Goal: Information Seeking & Learning: Learn about a topic

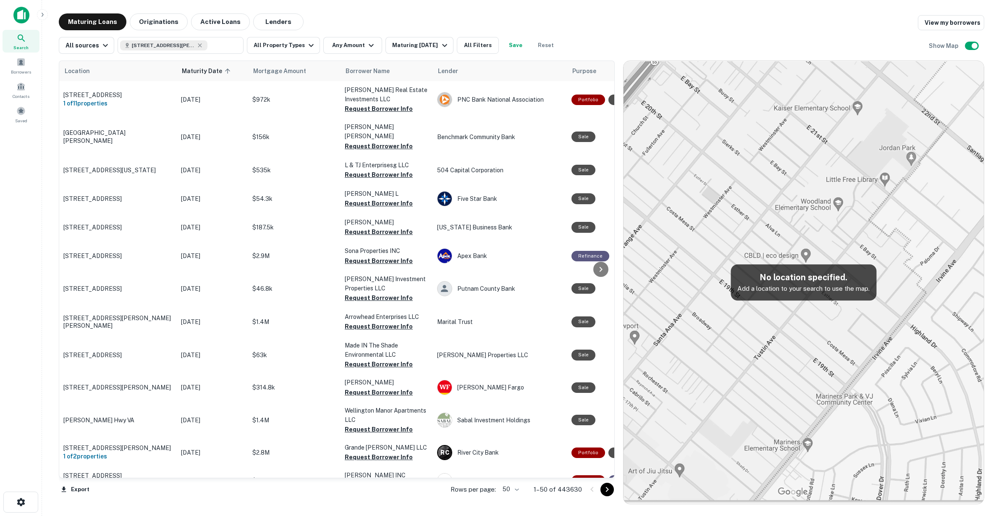
click at [804, 280] on h5 "No location specified." at bounding box center [803, 277] width 132 height 13
click at [800, 291] on p "Add a location to your search to use the map." at bounding box center [803, 288] width 132 height 10
click at [197, 48] on icon at bounding box center [199, 45] width 7 height 7
type input "**********"
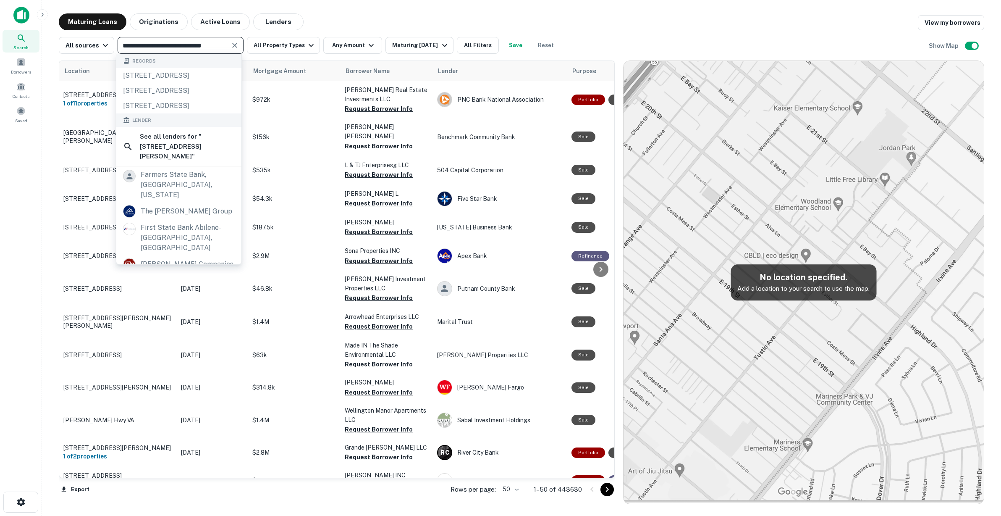
click at [201, 43] on input "**********" at bounding box center [173, 45] width 107 height 12
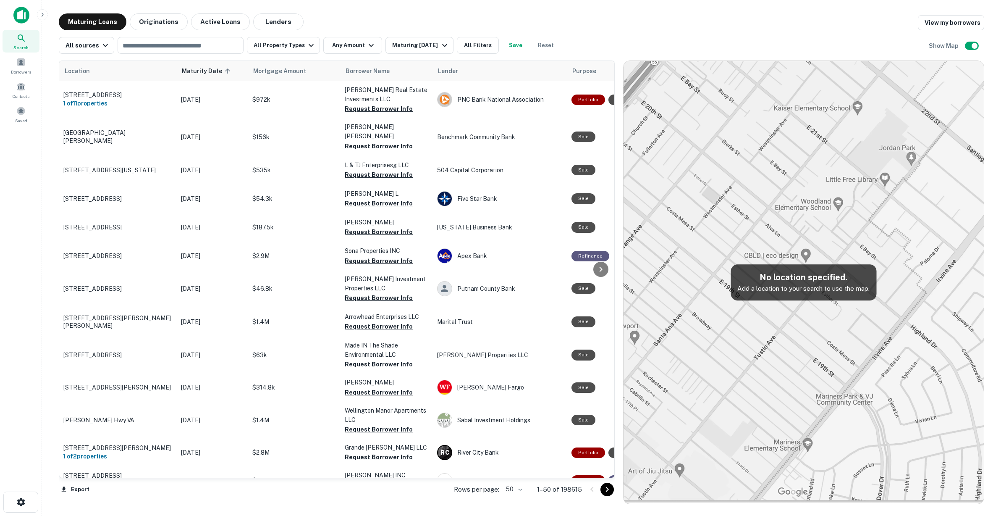
click at [732, 238] on img at bounding box center [803, 282] width 360 height 442
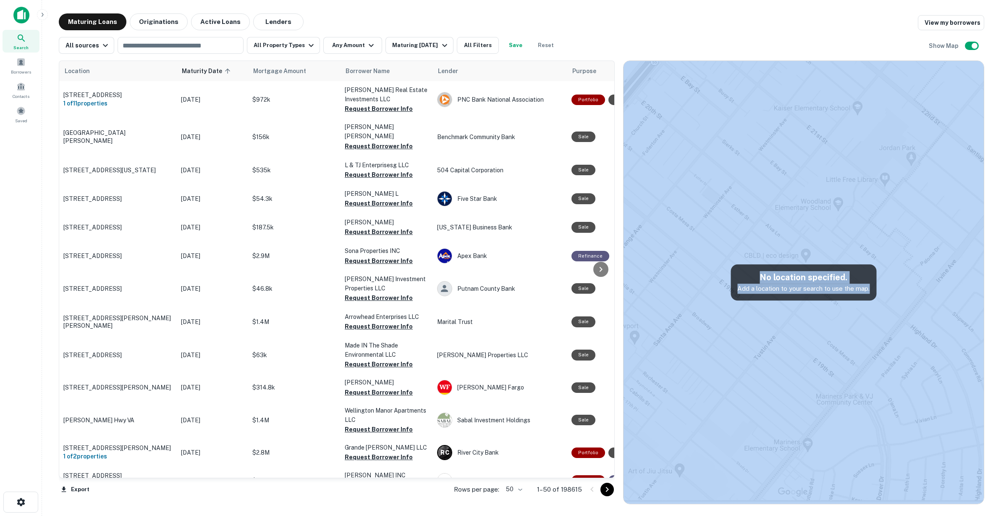
drag, startPoint x: 780, startPoint y: 296, endPoint x: 807, endPoint y: 319, distance: 36.3
click at [807, 319] on div "No location specified. Add a location to your search to use the map." at bounding box center [803, 282] width 360 height 442
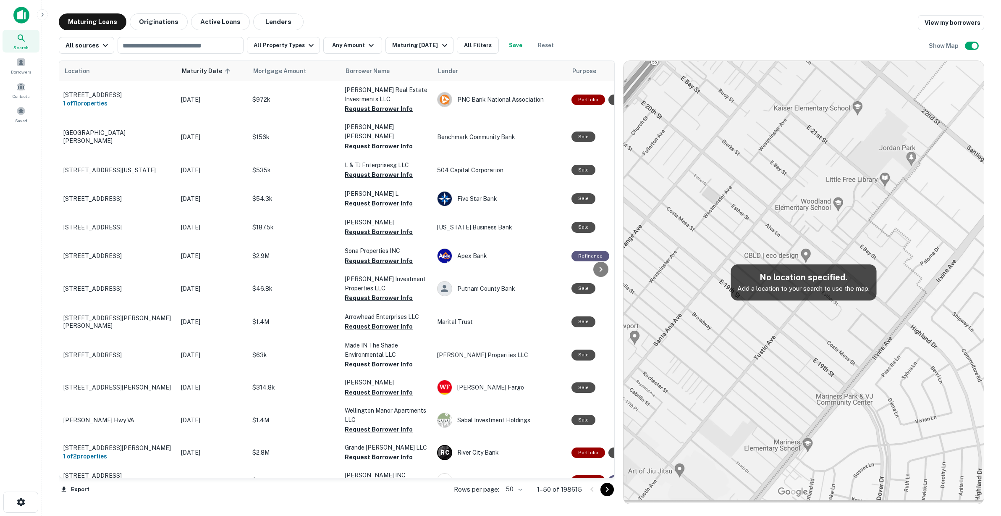
click at [768, 287] on p "Add a location to your search to use the map." at bounding box center [803, 288] width 132 height 10
click at [148, 42] on input "text" at bounding box center [180, 45] width 120 height 12
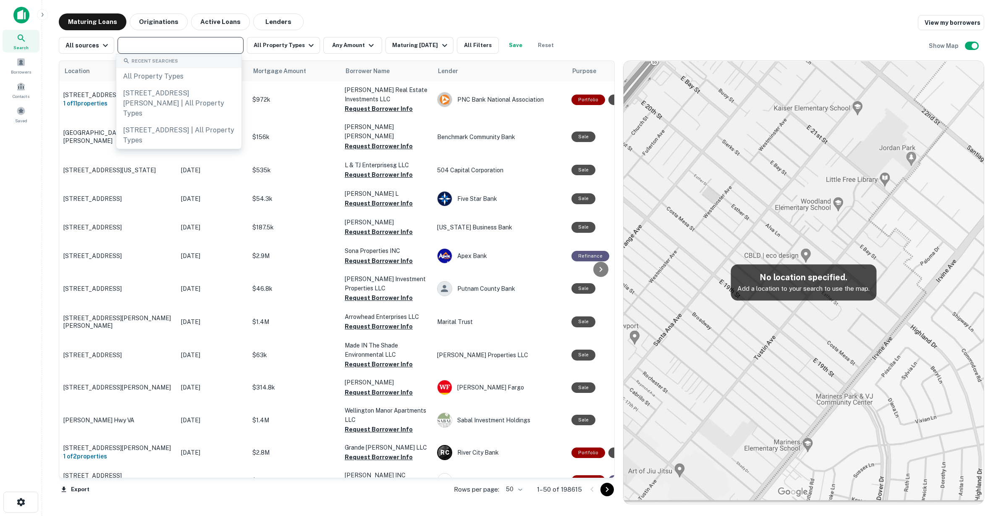
paste input "**********"
type input "**********"
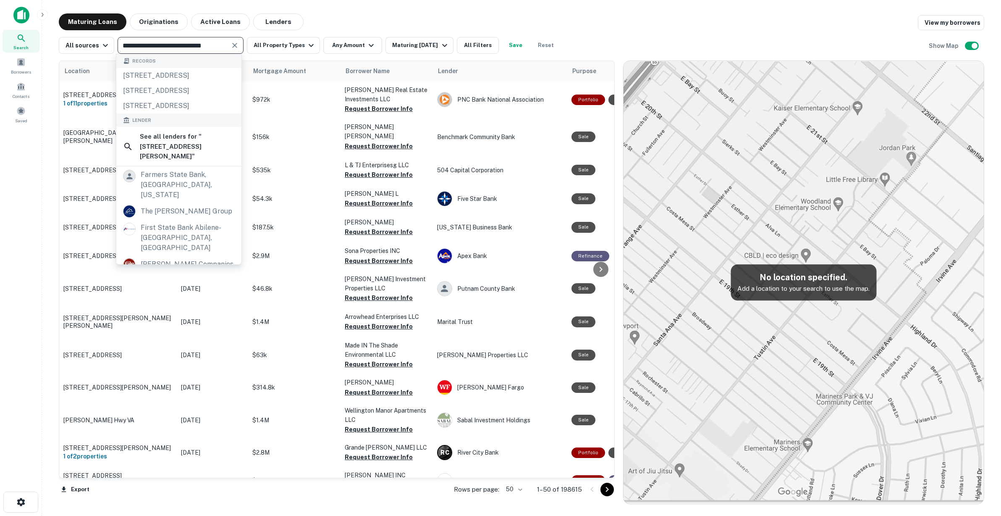
drag, startPoint x: 135, startPoint y: 47, endPoint x: 47, endPoint y: 40, distance: 88.4
click at [47, 40] on main "**********" at bounding box center [521, 258] width 959 height 516
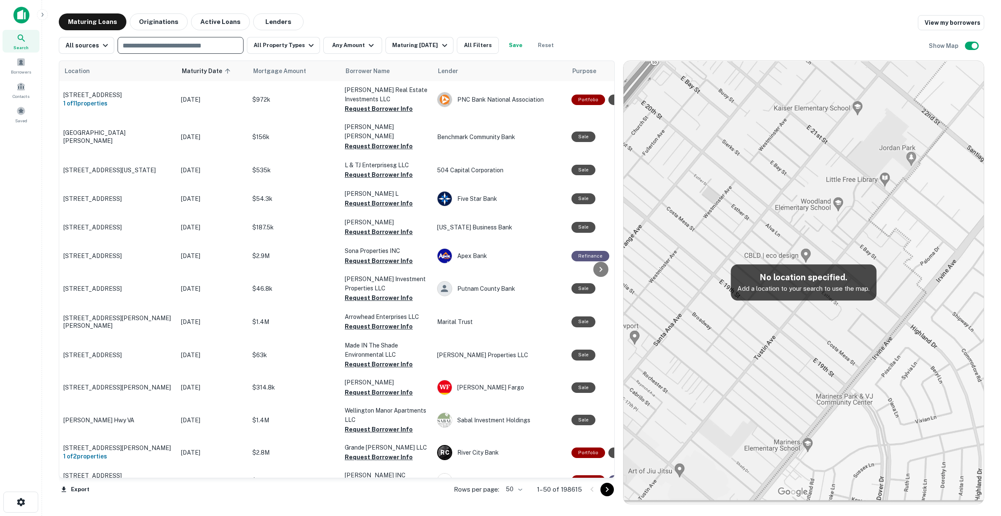
paste input "**********"
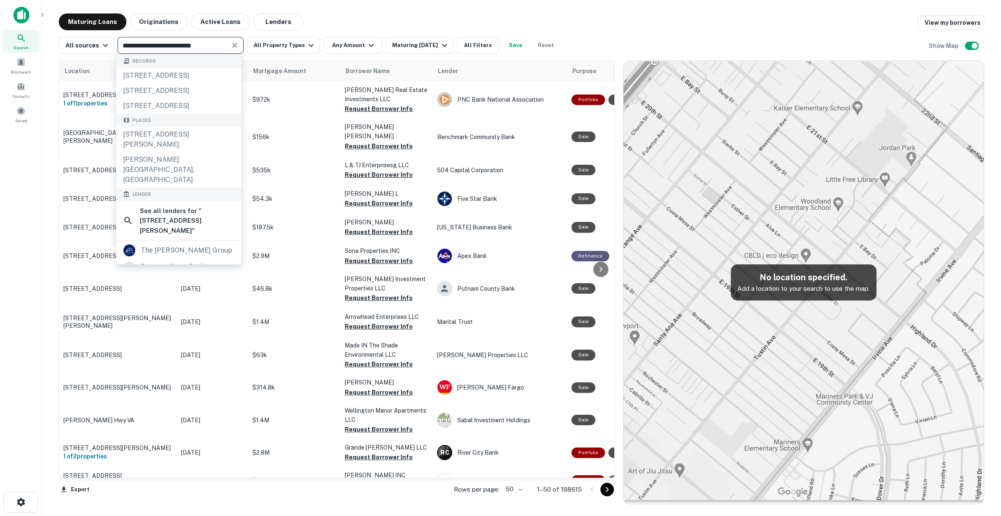
type input "**********"
click at [144, 145] on div "W Stacy Rd, Allen, TX 75013, USA" at bounding box center [178, 139] width 125 height 25
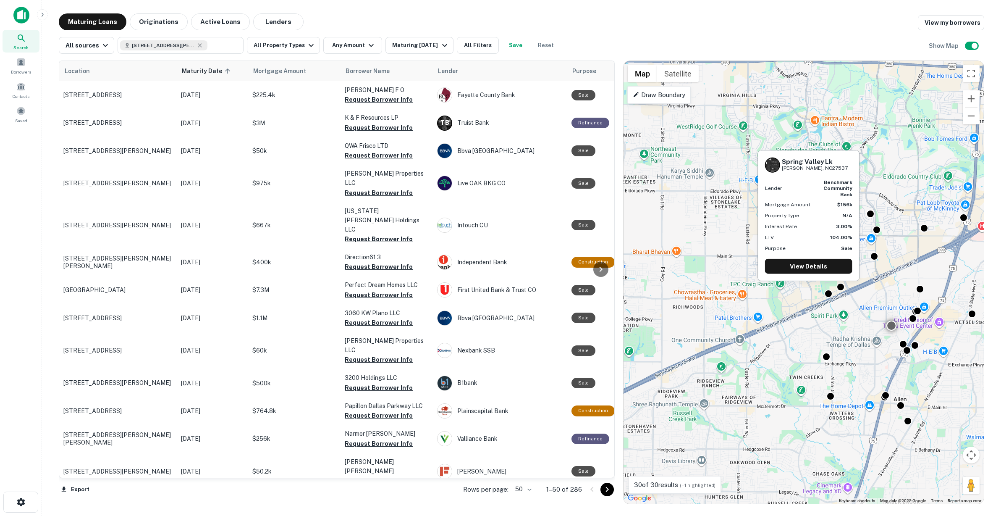
drag, startPoint x: 811, startPoint y: 319, endPoint x: 894, endPoint y: 358, distance: 91.8
click at [894, 358] on div "To activate drag with keyboard, press Alt + Enter. Once in keyboard drag state,…" at bounding box center [803, 282] width 360 height 442
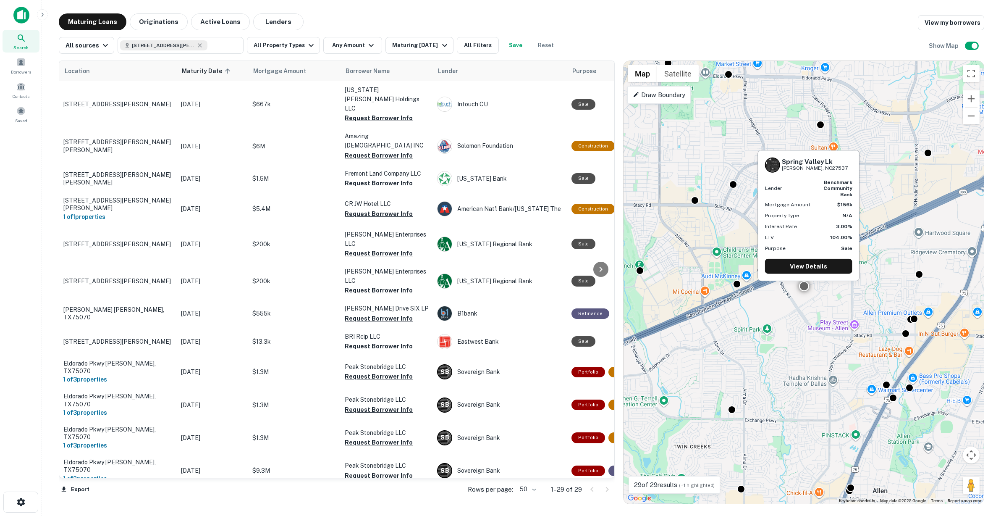
drag, startPoint x: 871, startPoint y: 346, endPoint x: 836, endPoint y: 339, distance: 35.2
click at [836, 339] on div "To activate drag with keyboard, press Alt + Enter. Once in keyboard drag state,…" at bounding box center [803, 282] width 360 height 442
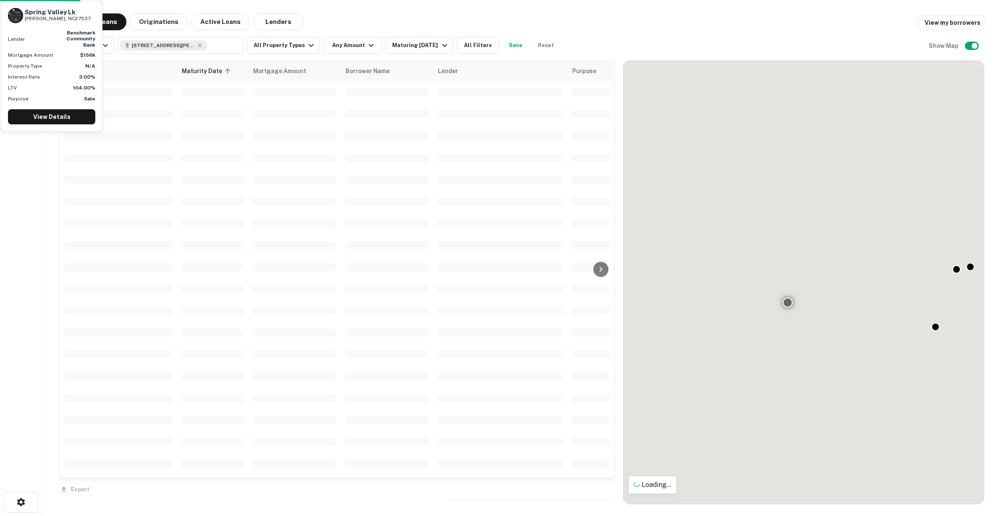
click at [761, 337] on div "To activate drag with keyboard, press Alt + Enter. Once in keyboard drag state,…" at bounding box center [803, 282] width 360 height 442
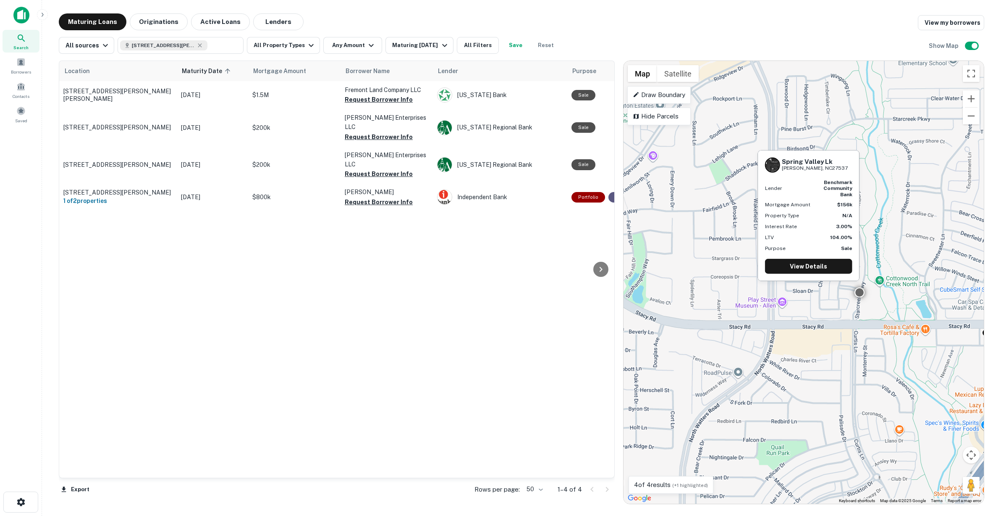
drag, startPoint x: 724, startPoint y: 340, endPoint x: 780, endPoint y: 346, distance: 55.6
click at [780, 346] on div "To activate drag with keyboard, press Alt + Enter. Once in keyboard drag state,…" at bounding box center [803, 282] width 360 height 442
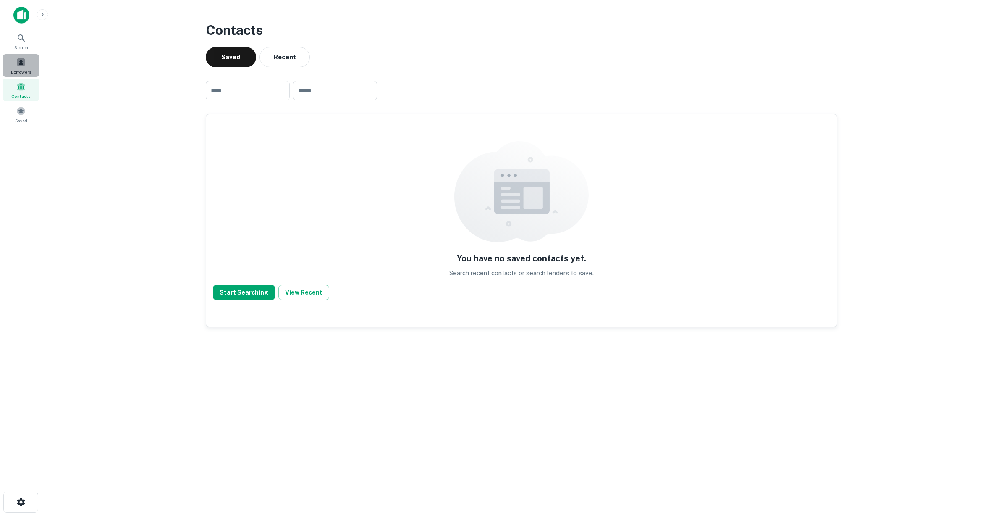
click at [20, 67] on div "Borrowers" at bounding box center [21, 65] width 37 height 23
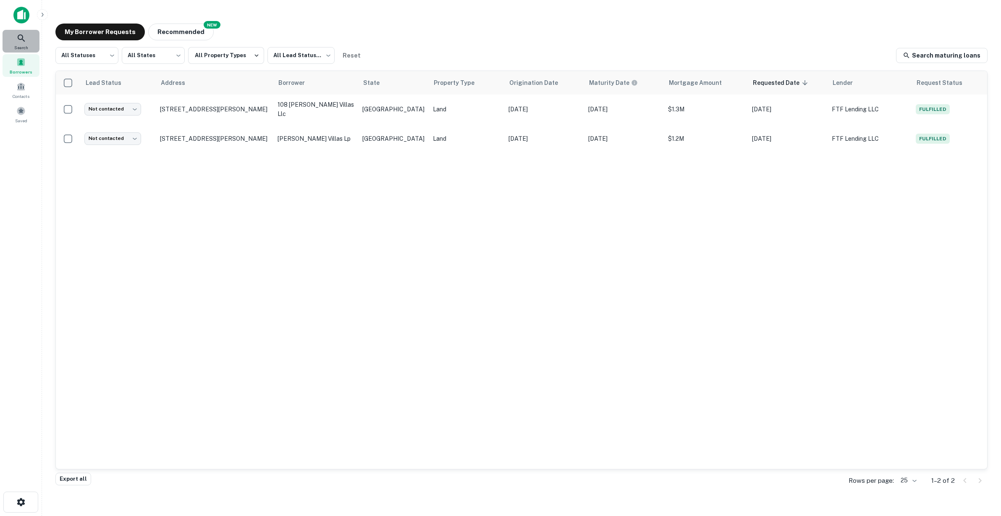
click at [25, 35] on icon at bounding box center [21, 38] width 10 height 10
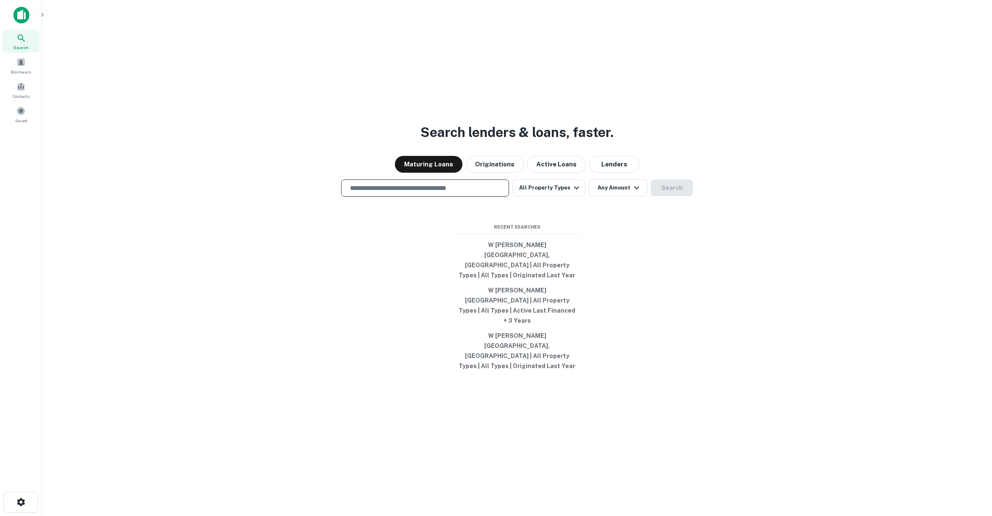
click at [398, 193] on input "text" at bounding box center [425, 188] width 160 height 10
type input "**********"
click at [682, 196] on button "Search" at bounding box center [672, 187] width 42 height 17
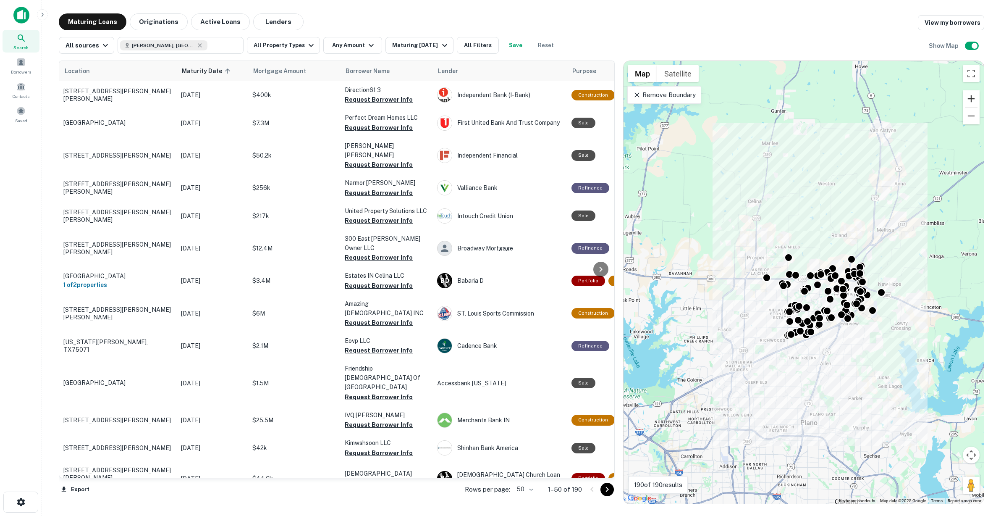
click at [967, 104] on button "Zoom in" at bounding box center [971, 98] width 17 height 17
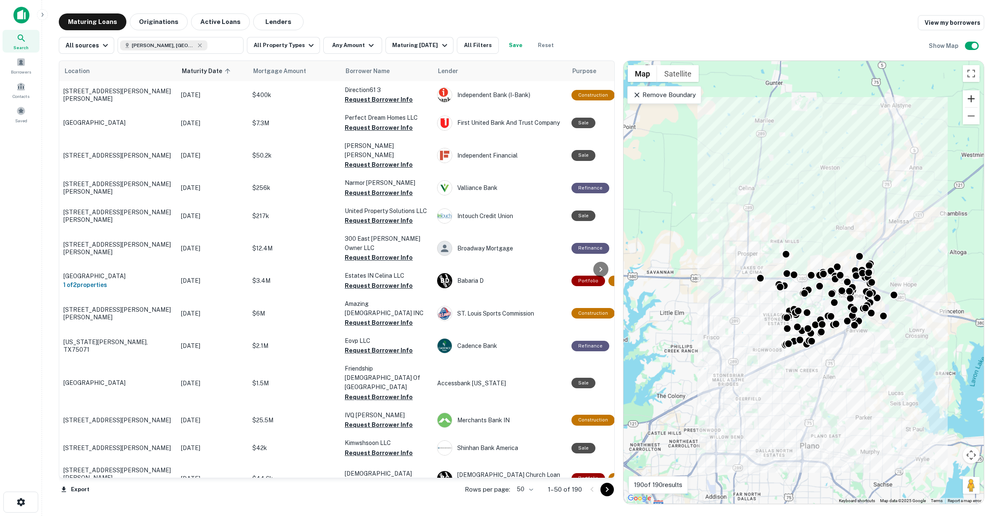
click at [967, 104] on button "Zoom in" at bounding box center [971, 98] width 17 height 17
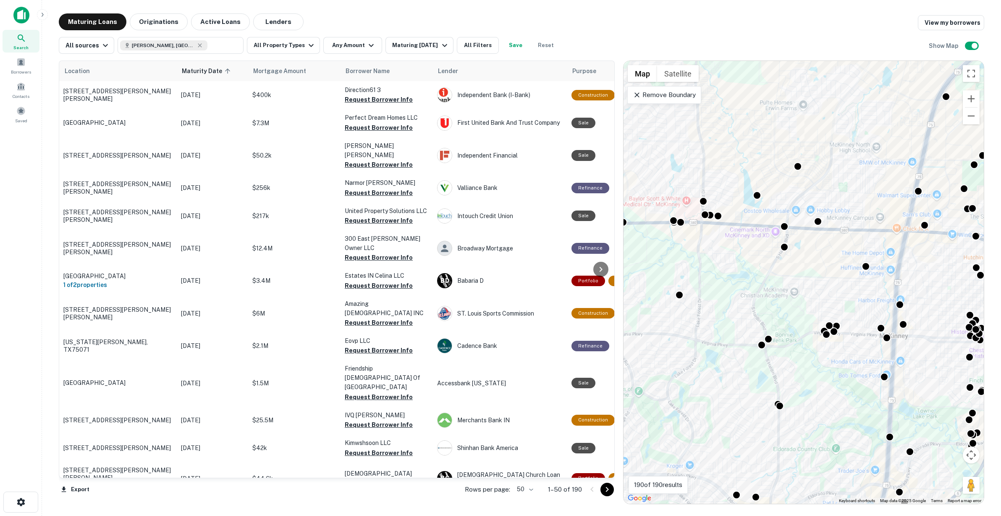
drag, startPoint x: 898, startPoint y: 299, endPoint x: 648, endPoint y: 263, distance: 253.2
click at [648, 263] on div "To activate drag with keyboard, press Alt + Enter. Once in keyboard drag state,…" at bounding box center [803, 282] width 360 height 442
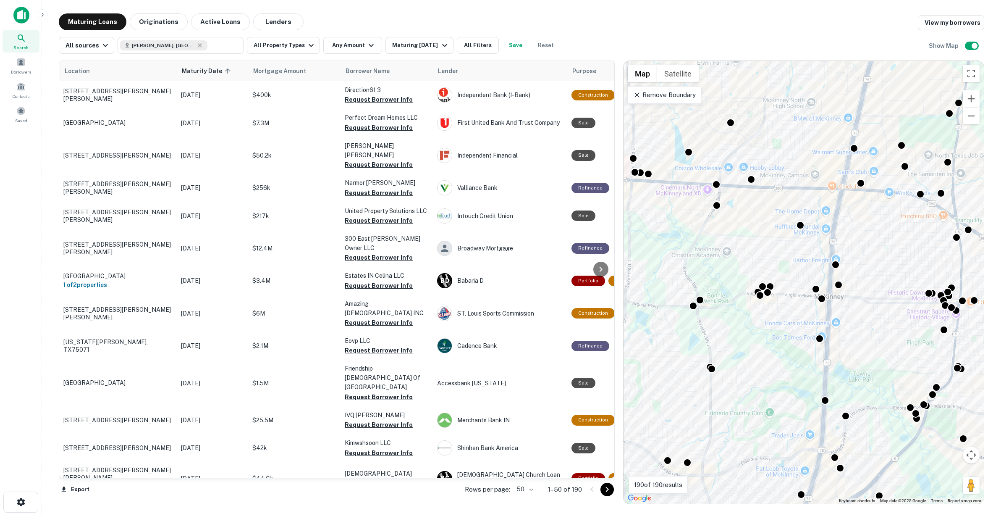
drag, startPoint x: 777, startPoint y: 282, endPoint x: 730, endPoint y: 237, distance: 65.0
click at [730, 237] on div "To activate drag with keyboard, press Alt + Enter. Once in keyboard drag state,…" at bounding box center [803, 282] width 360 height 442
click at [975, 94] on button "Zoom in" at bounding box center [971, 98] width 17 height 17
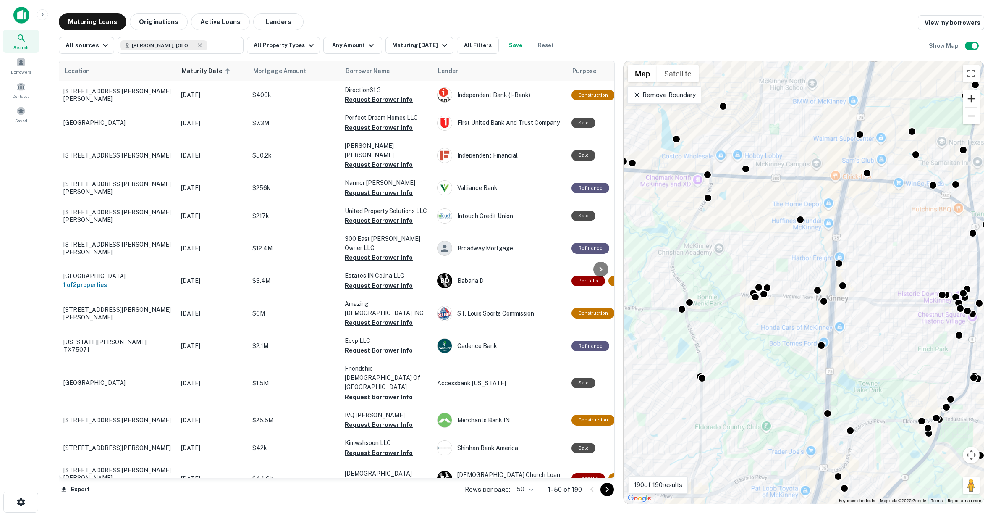
click at [975, 94] on button "Zoom in" at bounding box center [971, 98] width 17 height 17
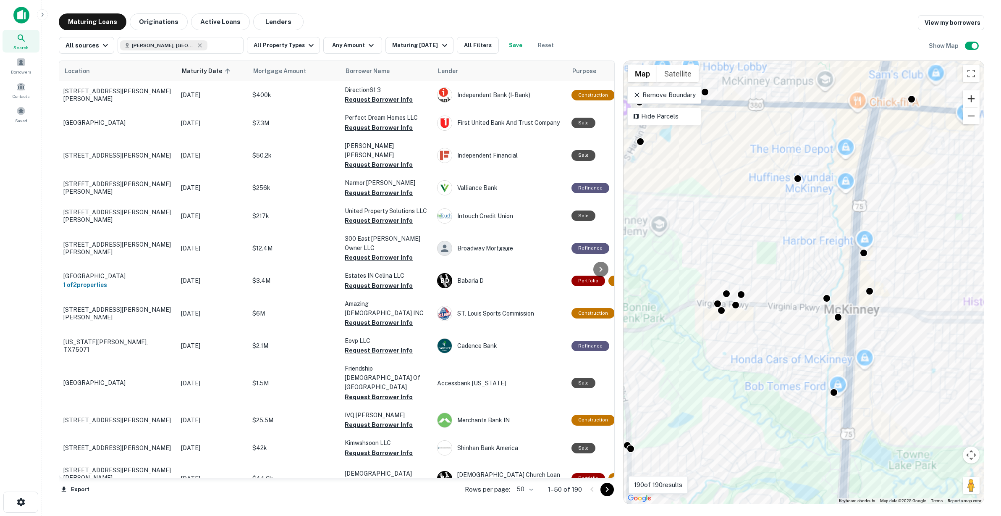
click at [975, 94] on button "Zoom in" at bounding box center [971, 98] width 17 height 17
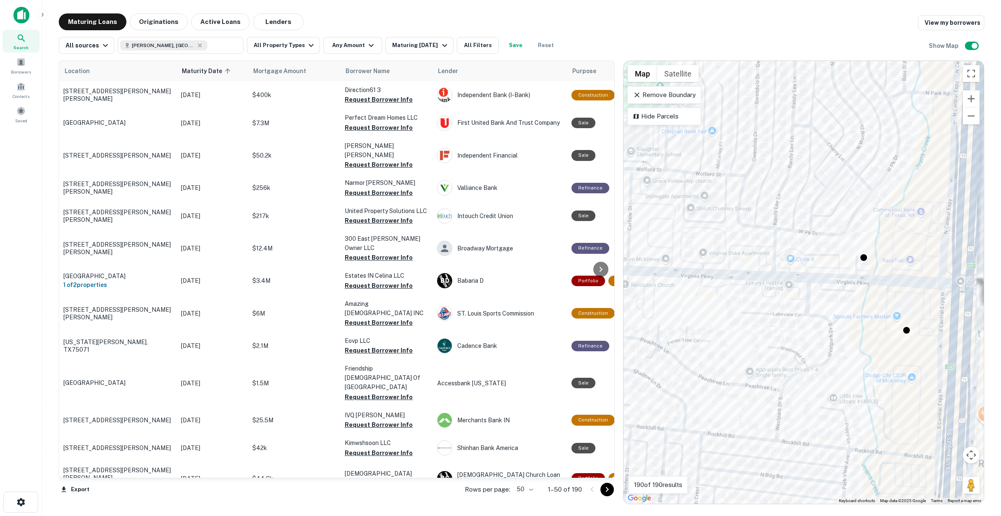
drag, startPoint x: 804, startPoint y: 299, endPoint x: 773, endPoint y: 199, distance: 104.6
click at [773, 199] on div "To activate drag with keyboard, press Alt + Enter. Once in keyboard drag state,…" at bounding box center [803, 282] width 360 height 442
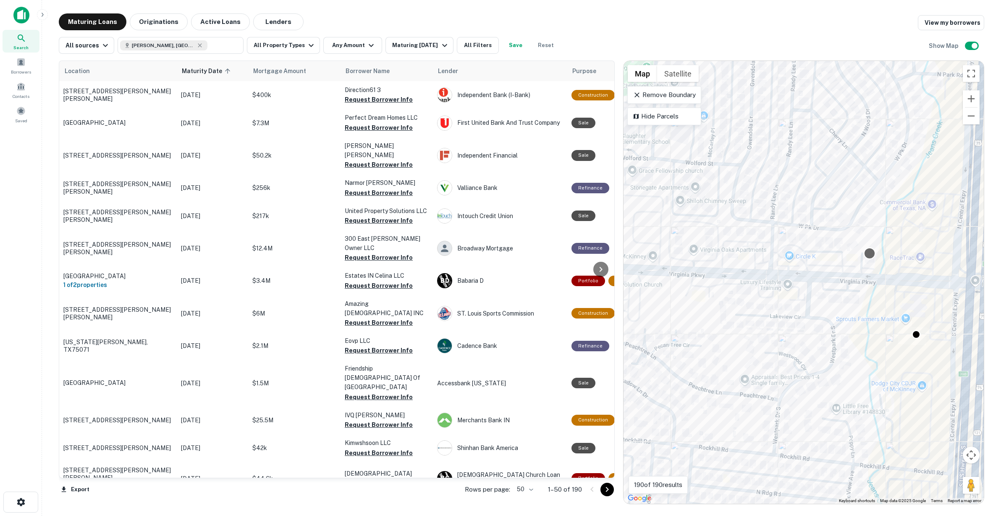
click at [870, 254] on div at bounding box center [870, 253] width 12 height 12
click at [976, 97] on button "Zoom in" at bounding box center [971, 98] width 17 height 17
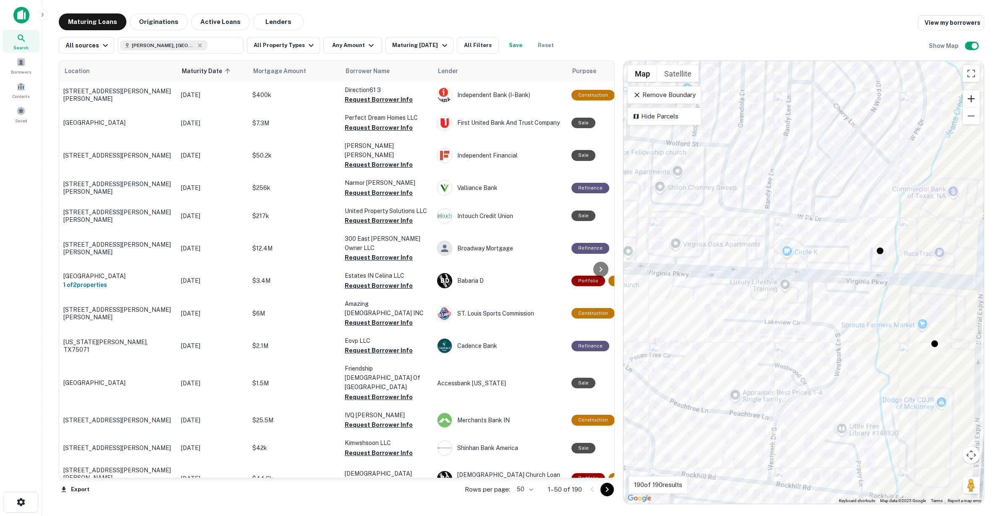
click at [976, 97] on button "Zoom in" at bounding box center [971, 98] width 17 height 17
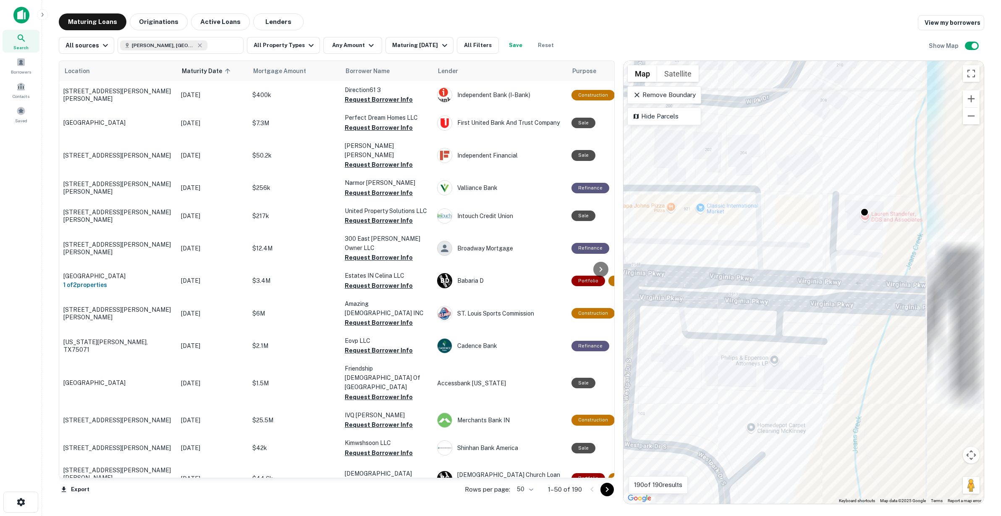
drag, startPoint x: 890, startPoint y: 207, endPoint x: 676, endPoint y: 232, distance: 215.2
click at [676, 232] on div "To activate drag with keyboard, press Alt + Enter. Once in keyboard drag state,…" at bounding box center [803, 282] width 360 height 442
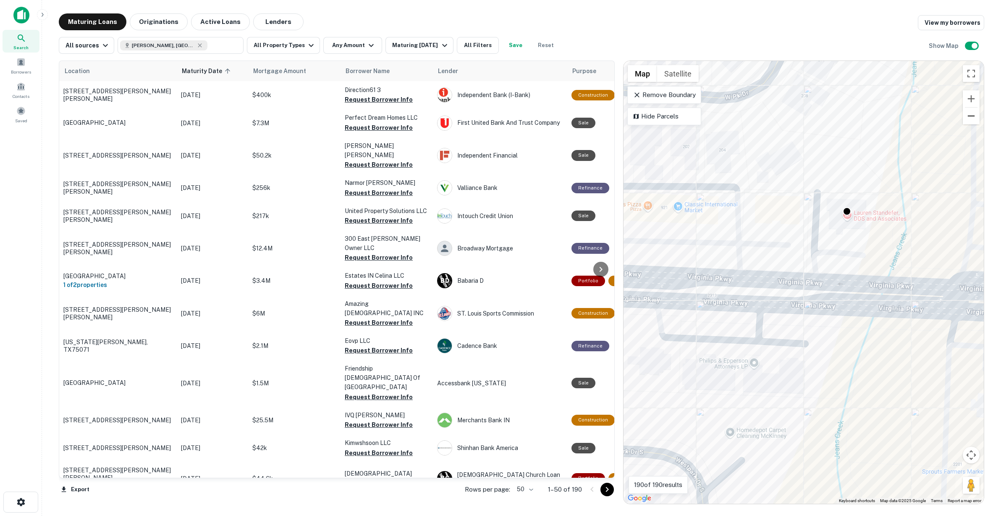
click at [969, 120] on button "Zoom out" at bounding box center [971, 115] width 17 height 17
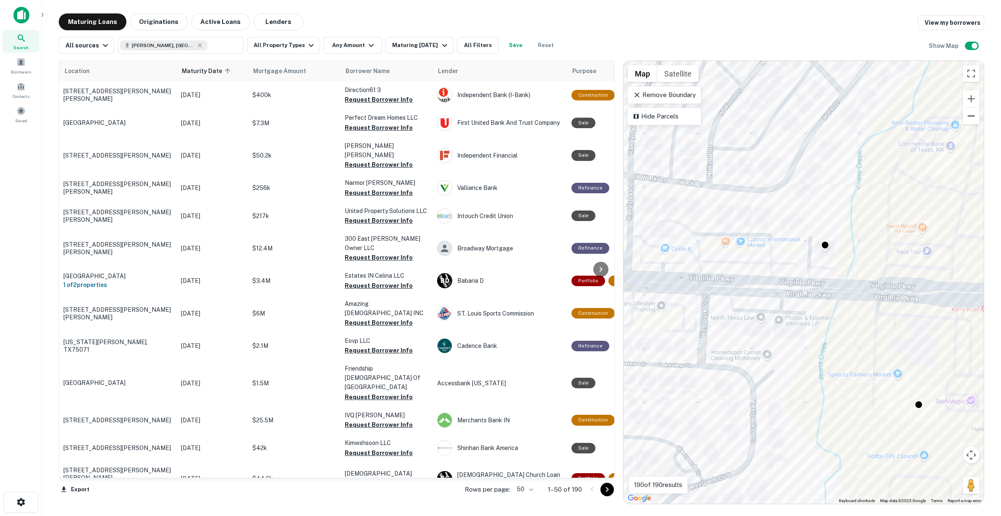
click at [969, 120] on button "Zoom out" at bounding box center [971, 115] width 17 height 17
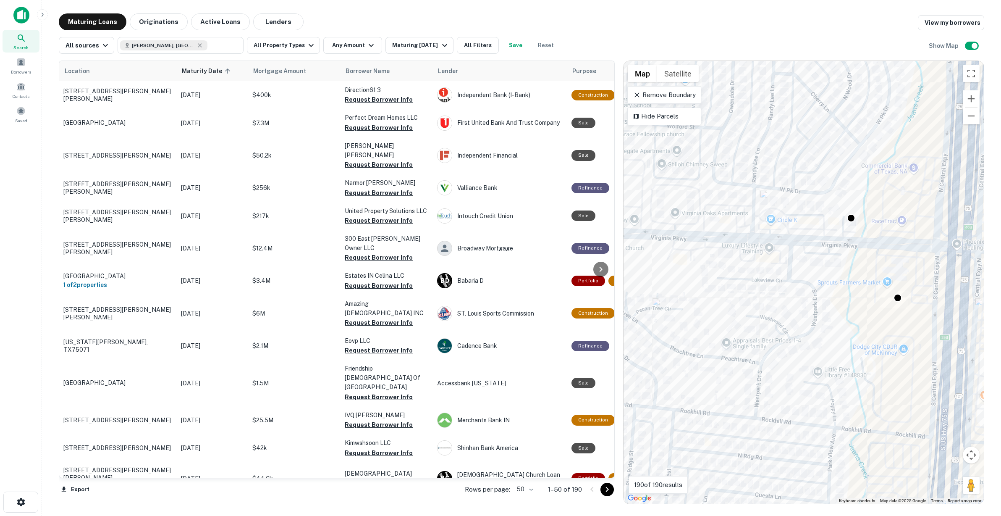
drag, startPoint x: 780, startPoint y: 303, endPoint x: 785, endPoint y: 256, distance: 47.2
click at [785, 256] on div "To activate drag with keyboard, press Alt + Enter. Once in keyboard drag state,…" at bounding box center [803, 282] width 360 height 442
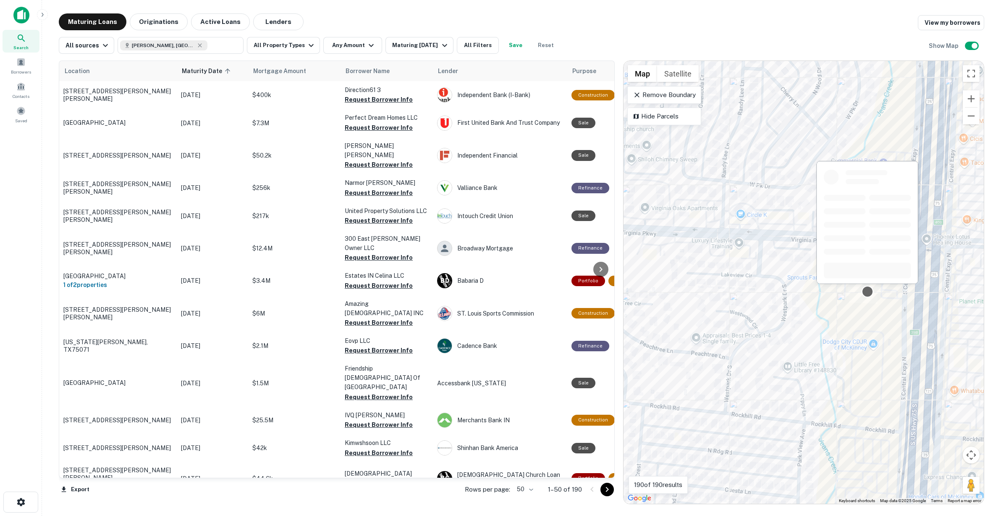
click at [864, 294] on div at bounding box center [867, 291] width 12 height 12
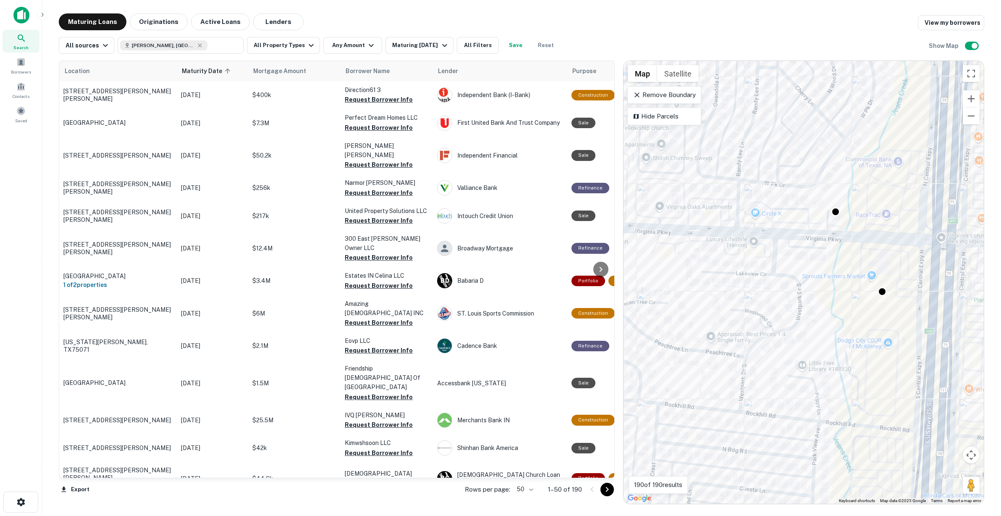
drag, startPoint x: 757, startPoint y: 301, endPoint x: 772, endPoint y: 299, distance: 15.6
click at [772, 299] on div "To activate drag with keyboard, press Alt + Enter. Once in keyboard drag state,…" at bounding box center [803, 282] width 360 height 442
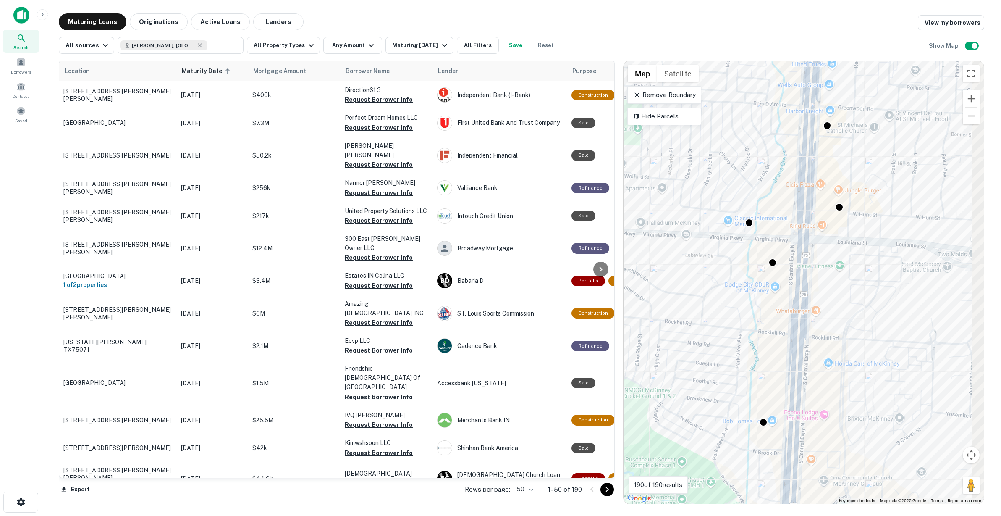
drag, startPoint x: 778, startPoint y: 283, endPoint x: 769, endPoint y: 269, distance: 17.6
click at [775, 283] on div "To activate drag with keyboard, press Alt + Enter. Once in keyboard drag state,…" at bounding box center [803, 282] width 360 height 442
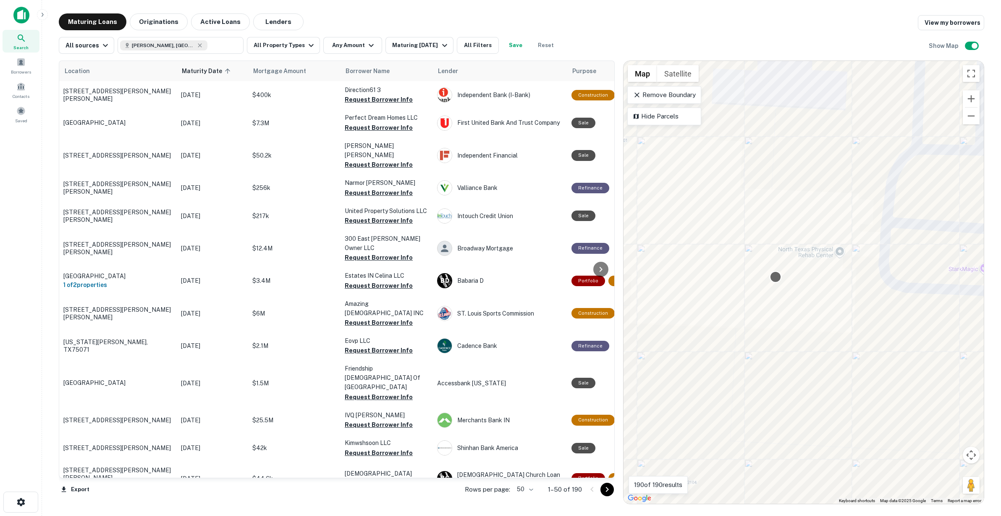
click at [777, 273] on div at bounding box center [776, 277] width 12 height 12
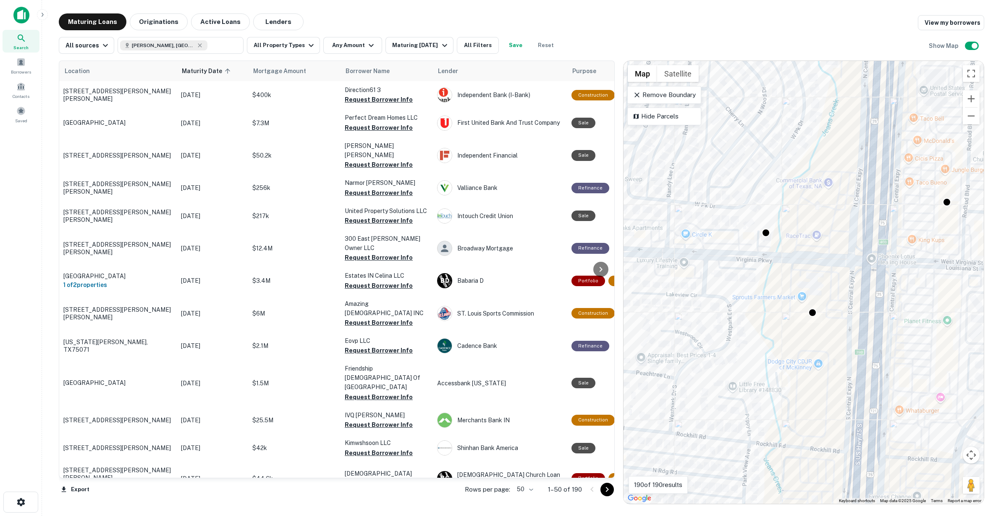
drag, startPoint x: 751, startPoint y: 279, endPoint x: 711, endPoint y: 291, distance: 41.9
click at [711, 291] on div "To activate drag with keyboard, press Alt + Enter. Once in keyboard drag state,…" at bounding box center [803, 282] width 360 height 442
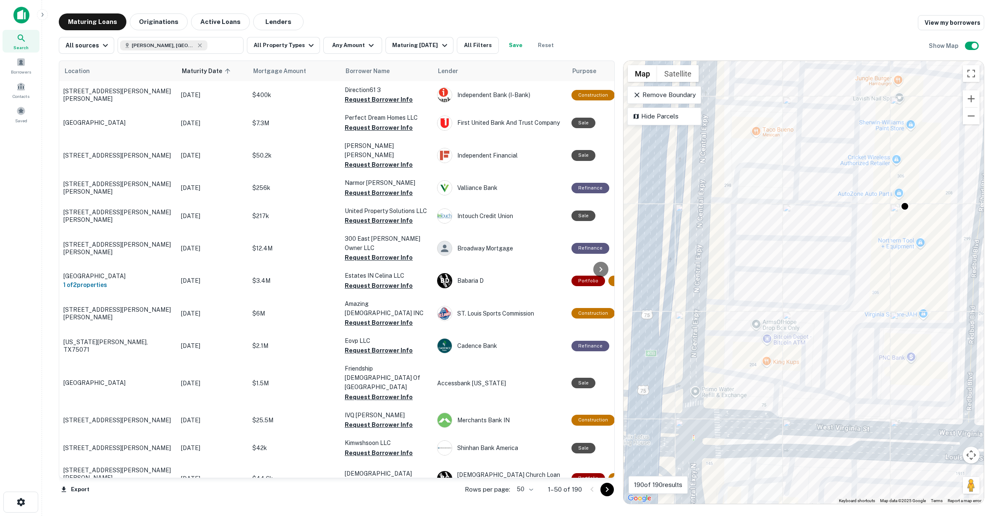
drag, startPoint x: 958, startPoint y: 215, endPoint x: 870, endPoint y: 229, distance: 89.3
click at [870, 229] on div "To activate drag with keyboard, press Alt + Enter. Once in keyboard drag state,…" at bounding box center [803, 282] width 360 height 442
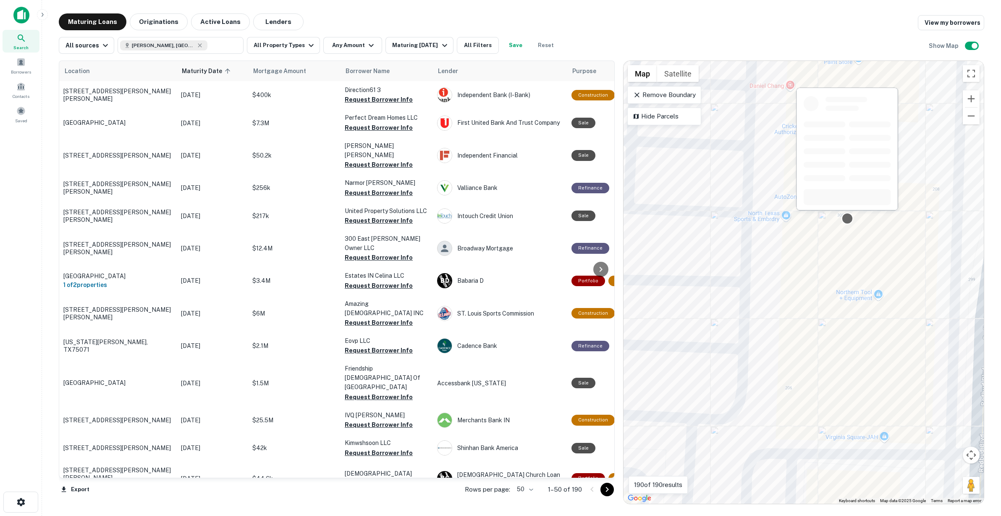
click at [847, 219] on div at bounding box center [847, 218] width 12 height 12
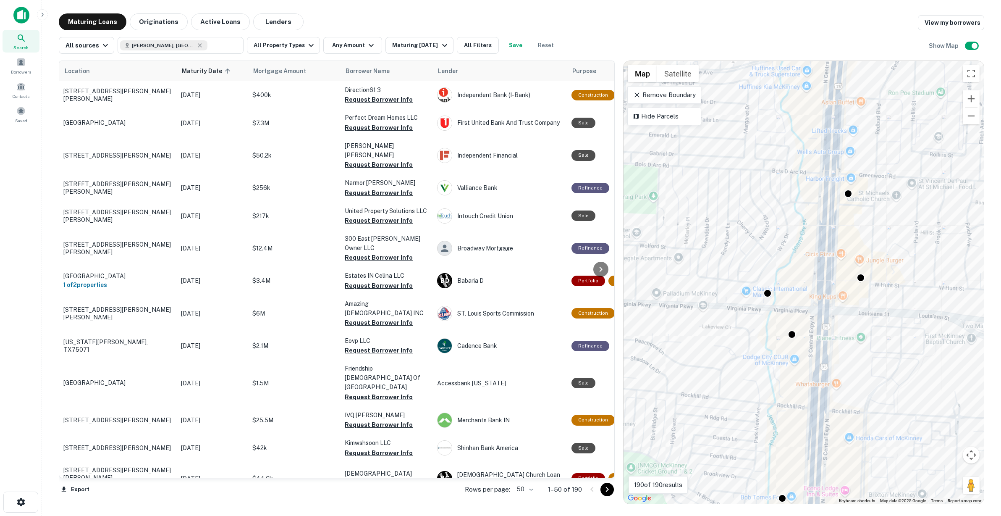
drag, startPoint x: 696, startPoint y: 334, endPoint x: 825, endPoint y: 311, distance: 130.9
click at [825, 311] on div "To activate drag with keyboard, press Alt + Enter. Once in keyboard drag state,…" at bounding box center [803, 282] width 360 height 442
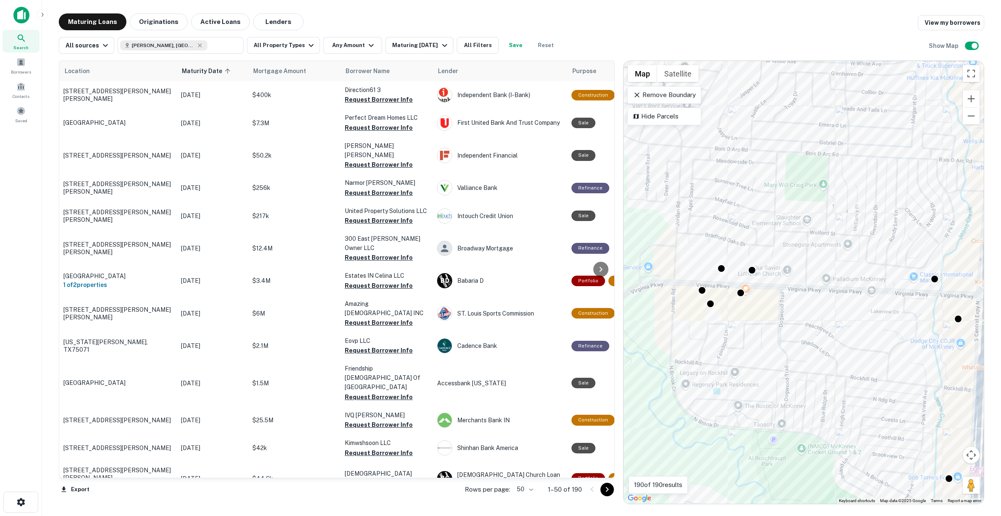
drag, startPoint x: 925, startPoint y: 271, endPoint x: 942, endPoint y: 269, distance: 17.3
click at [947, 270] on div "To activate drag with keyboard, press Alt + Enter. Once in keyboard drag state,…" at bounding box center [803, 282] width 360 height 442
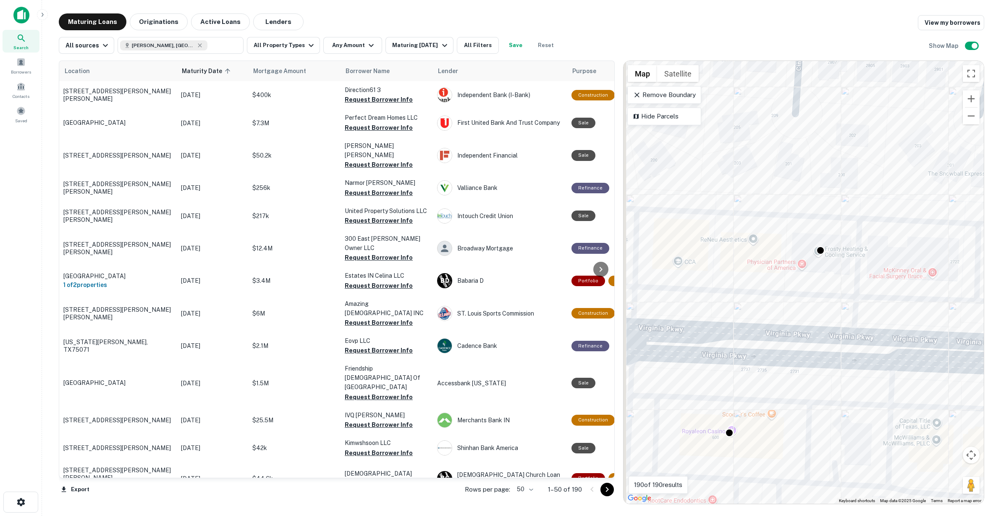
drag, startPoint x: 717, startPoint y: 375, endPoint x: 796, endPoint y: 280, distance: 123.2
click at [796, 280] on div "To activate drag with keyboard, press Alt + Enter. Once in keyboard drag state,…" at bounding box center [803, 282] width 360 height 442
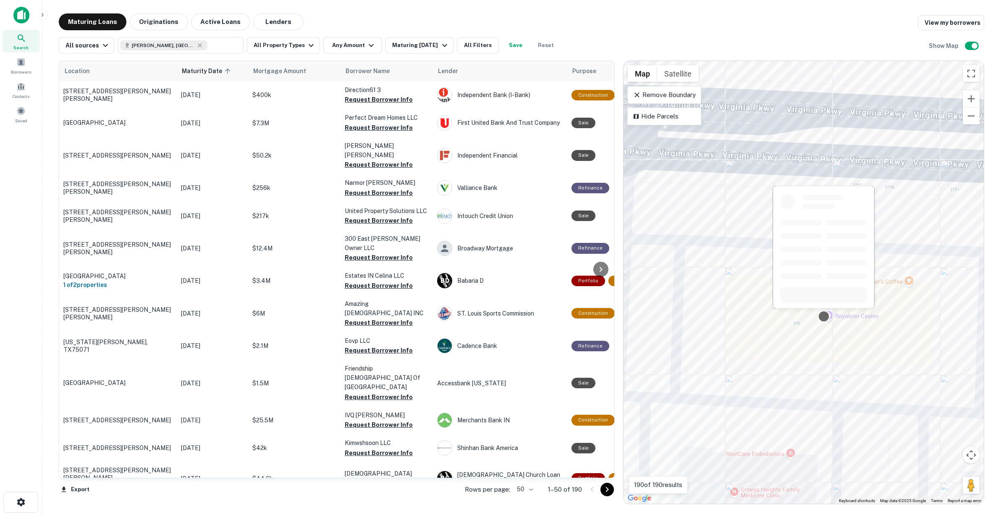
click at [823, 312] on div at bounding box center [823, 249] width 103 height 129
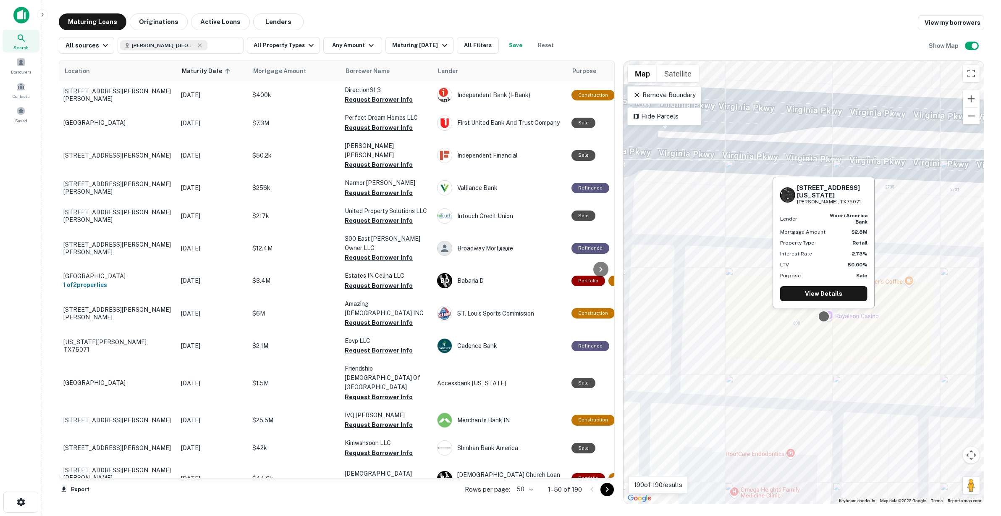
click at [822, 317] on div at bounding box center [824, 316] width 12 height 12
click at [830, 295] on link "View Details" at bounding box center [823, 293] width 87 height 15
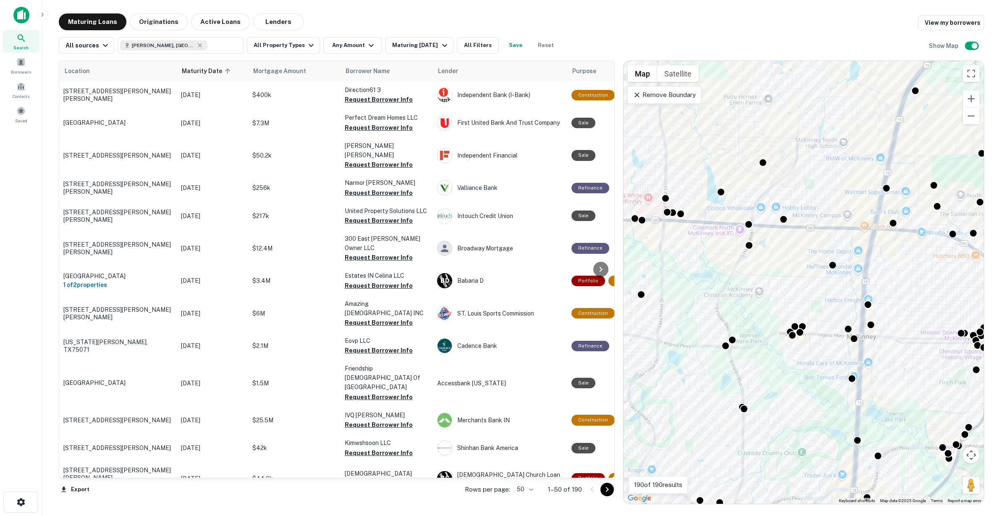
drag, startPoint x: 764, startPoint y: 276, endPoint x: 820, endPoint y: 294, distance: 58.7
click at [820, 294] on div "To activate drag with keyboard, press Alt + Enter. Once in keyboard drag state,…" at bounding box center [803, 282] width 360 height 442
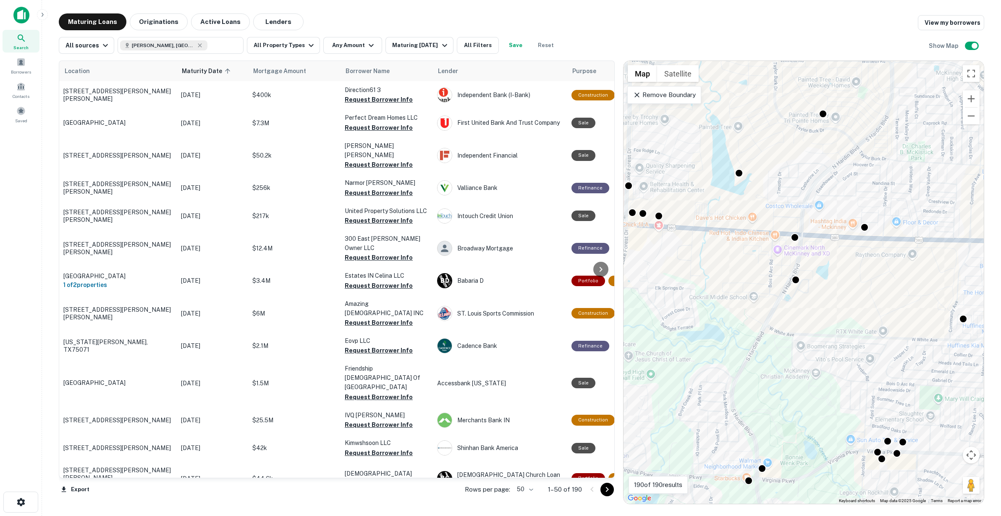
drag, startPoint x: 932, startPoint y: 272, endPoint x: 801, endPoint y: 264, distance: 131.3
click at [800, 264] on div "To activate drag with keyboard, press Alt + Enter. Once in keyboard drag state,…" at bounding box center [803, 282] width 360 height 442
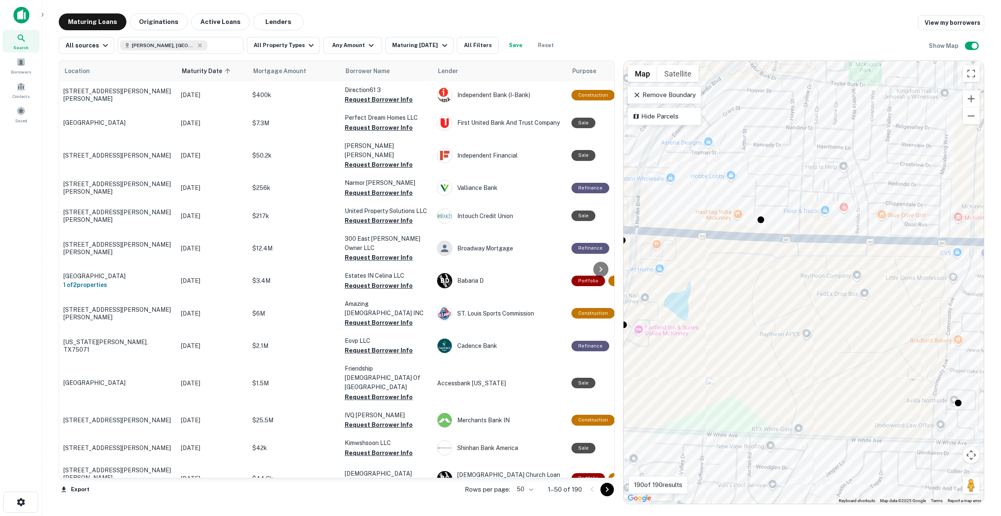
drag, startPoint x: 841, startPoint y: 253, endPoint x: 764, endPoint y: 277, distance: 81.0
click at [764, 277] on div "To activate drag with keyboard, press Alt + Enter. Once in keyboard drag state,…" at bounding box center [803, 282] width 360 height 442
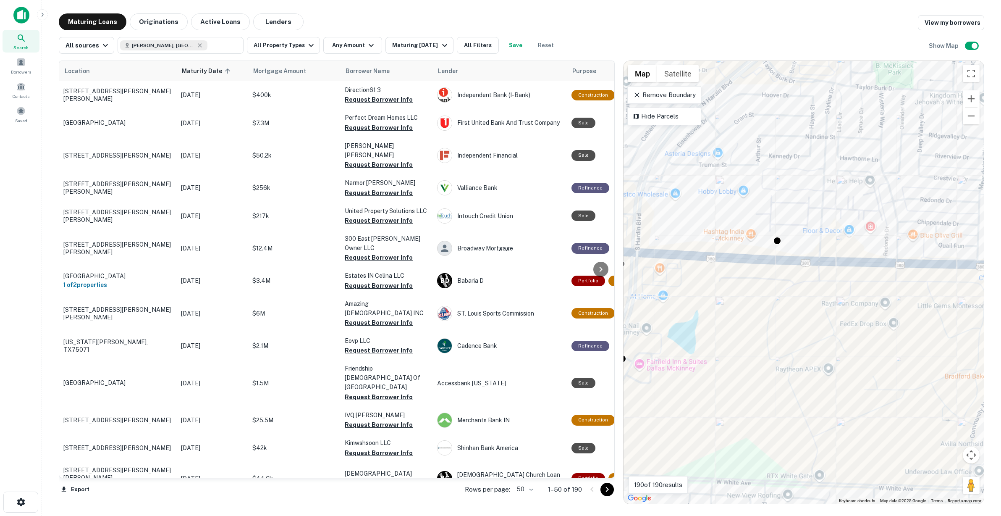
drag, startPoint x: 817, startPoint y: 352, endPoint x: 749, endPoint y: 179, distance: 186.4
click at [753, 185] on div "To activate drag with keyboard, press Alt + Enter. Once in keyboard drag state,…" at bounding box center [803, 282] width 360 height 442
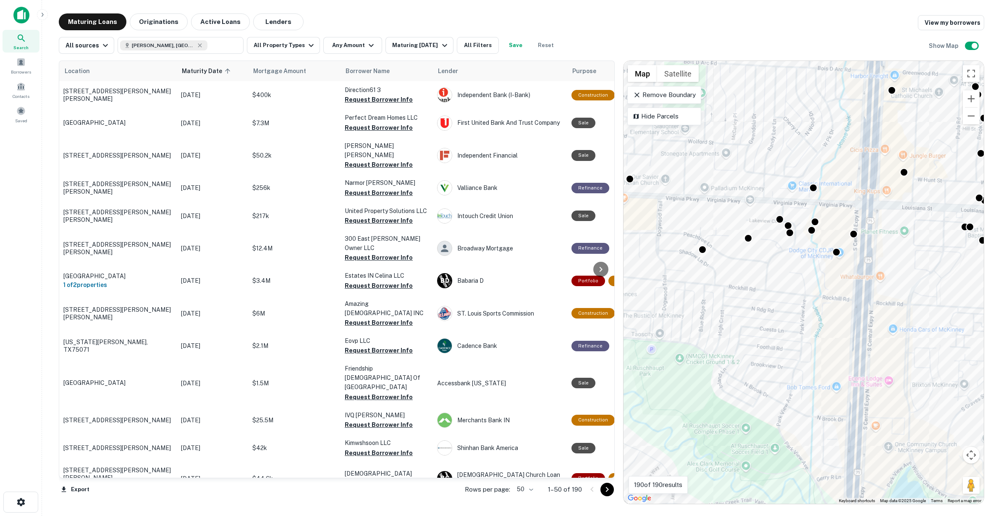
drag, startPoint x: 802, startPoint y: 261, endPoint x: 795, endPoint y: 314, distance: 52.9
click at [795, 314] on div "To activate drag with keyboard, press Alt + Enter. Once in keyboard drag state,…" at bounding box center [803, 282] width 360 height 442
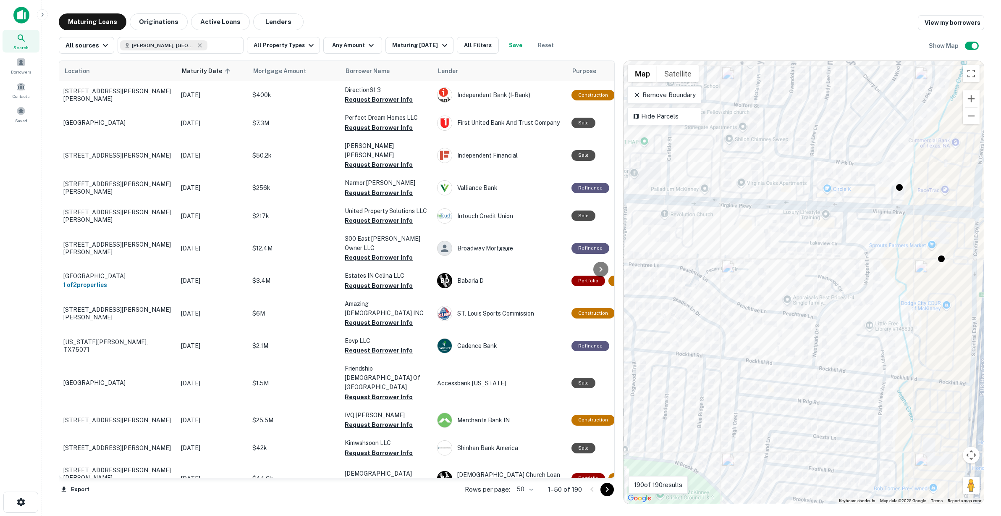
drag, startPoint x: 739, startPoint y: 245, endPoint x: 886, endPoint y: 260, distance: 147.3
click at [886, 260] on div "To activate drag with keyboard, press Alt + Enter. Once in keyboard drag state,…" at bounding box center [803, 282] width 360 height 442
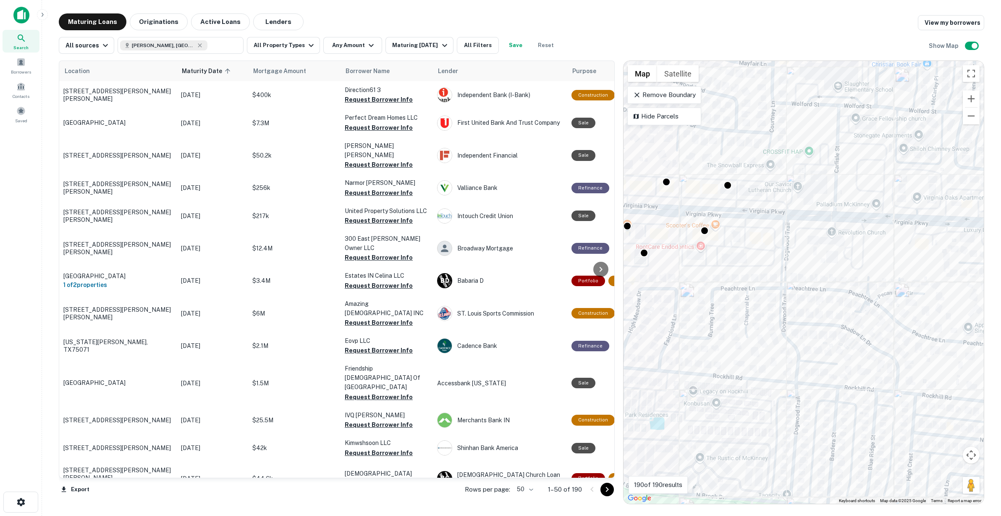
drag, startPoint x: 793, startPoint y: 240, endPoint x: 864, endPoint y: 262, distance: 75.2
click at [864, 262] on div "To activate drag with keyboard, press Alt + Enter. Once in keyboard drag state,…" at bounding box center [803, 282] width 360 height 442
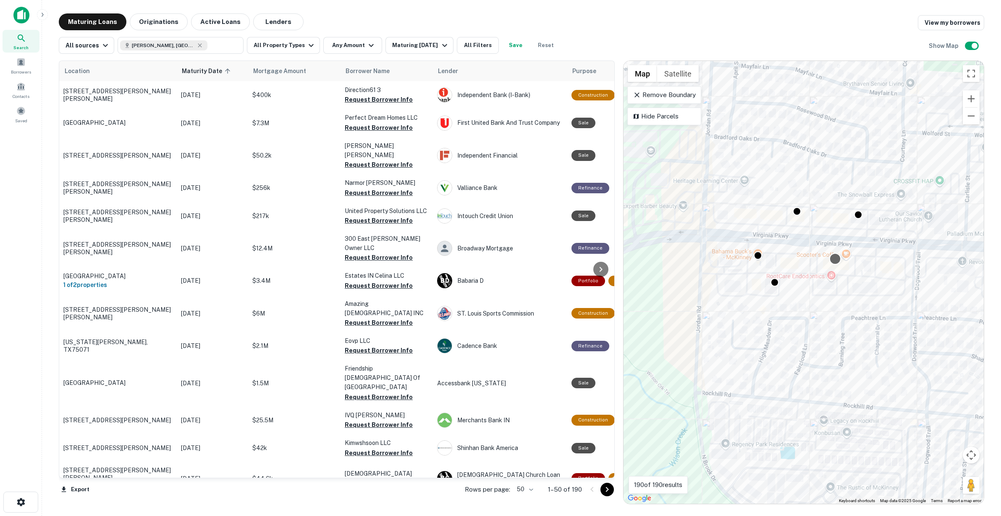
drag, startPoint x: 786, startPoint y: 247, endPoint x: 846, endPoint y: 264, distance: 62.5
click at [841, 264] on div at bounding box center [835, 259] width 12 height 12
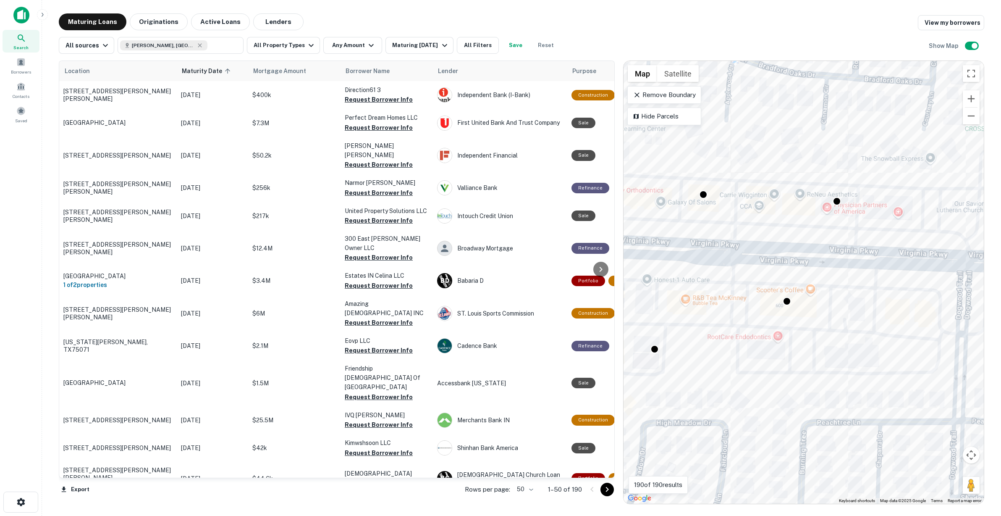
drag, startPoint x: 900, startPoint y: 274, endPoint x: 769, endPoint y: 249, distance: 133.8
click at [769, 249] on div "To activate drag with keyboard, press Alt + Enter. Once in keyboard drag state,…" at bounding box center [803, 282] width 360 height 442
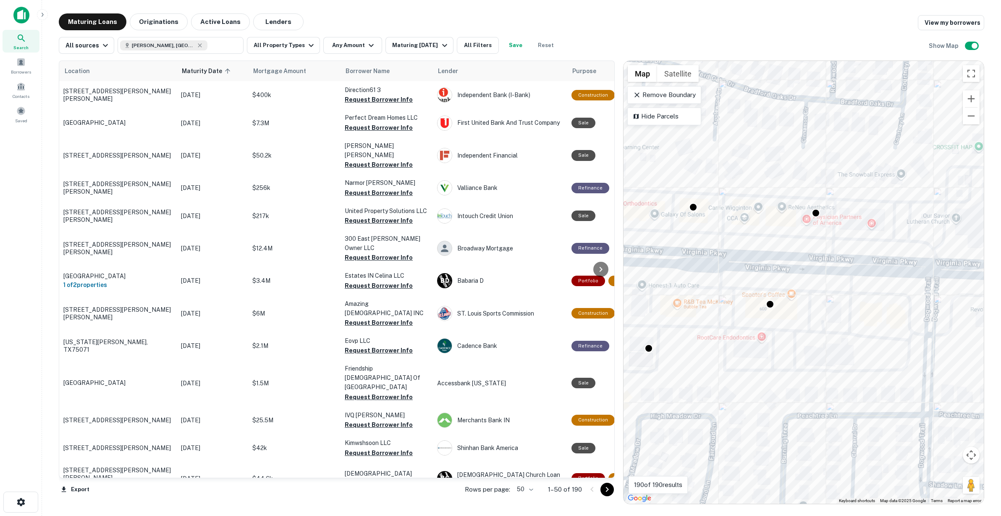
drag, startPoint x: 722, startPoint y: 272, endPoint x: 852, endPoint y: 253, distance: 131.9
click at [847, 253] on div "To activate drag with keyboard, press Alt + Enter. Once in keyboard drag state,…" at bounding box center [803, 282] width 360 height 442
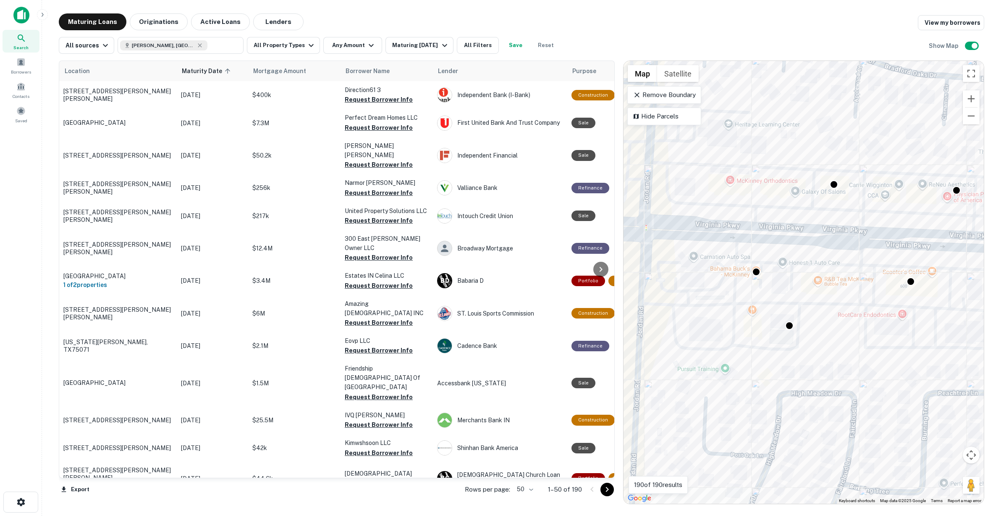
drag, startPoint x: 764, startPoint y: 268, endPoint x: 871, endPoint y: 243, distance: 109.6
click at [871, 243] on div "To activate drag with keyboard, press Alt + Enter. Once in keyboard drag state,…" at bounding box center [803, 282] width 360 height 442
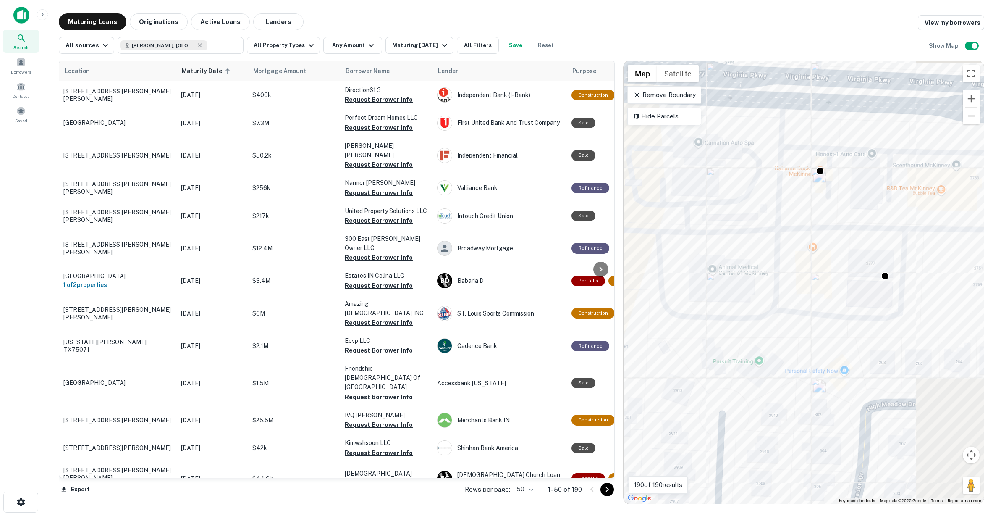
drag, startPoint x: 949, startPoint y: 306, endPoint x: 805, endPoint y: 292, distance: 144.2
click at [796, 301] on div "To activate drag with keyboard, press Alt + Enter. Once in keyboard drag state,…" at bounding box center [803, 282] width 360 height 442
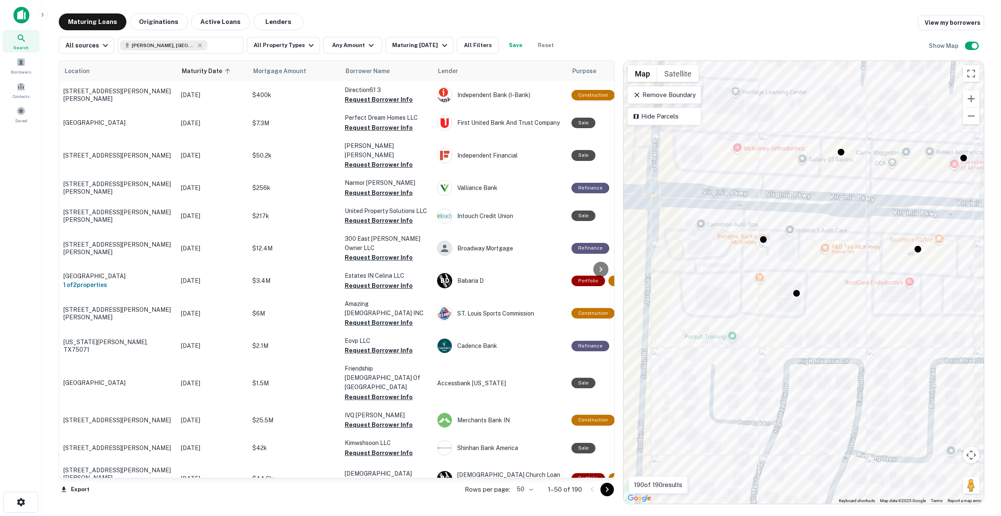
drag, startPoint x: 725, startPoint y: 311, endPoint x: 825, endPoint y: 286, distance: 102.9
click at [825, 286] on div "To activate drag with keyboard, press Alt + Enter. Once in keyboard drag state,…" at bounding box center [803, 282] width 360 height 442
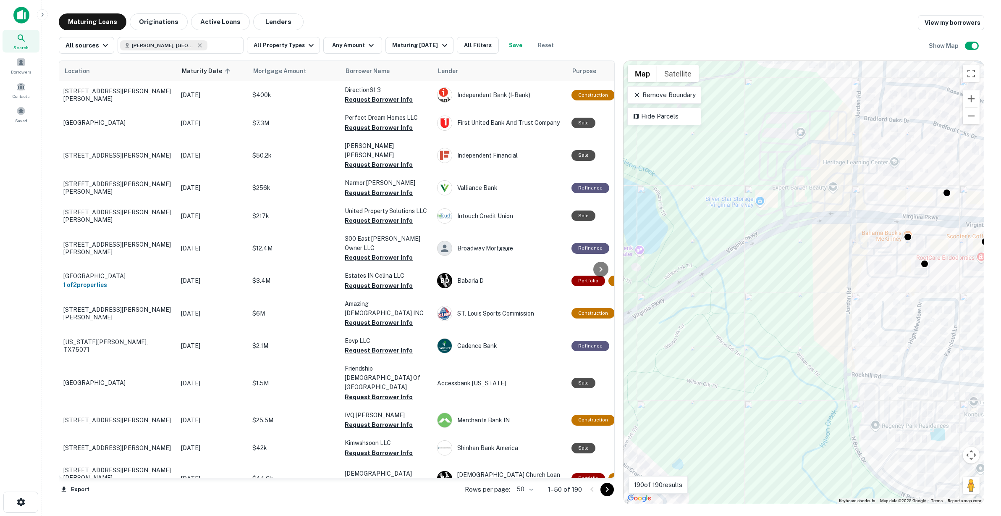
click at [832, 274] on div "To activate drag with keyboard, press Alt + Enter. Once in keyboard drag state,…" at bounding box center [803, 282] width 360 height 442
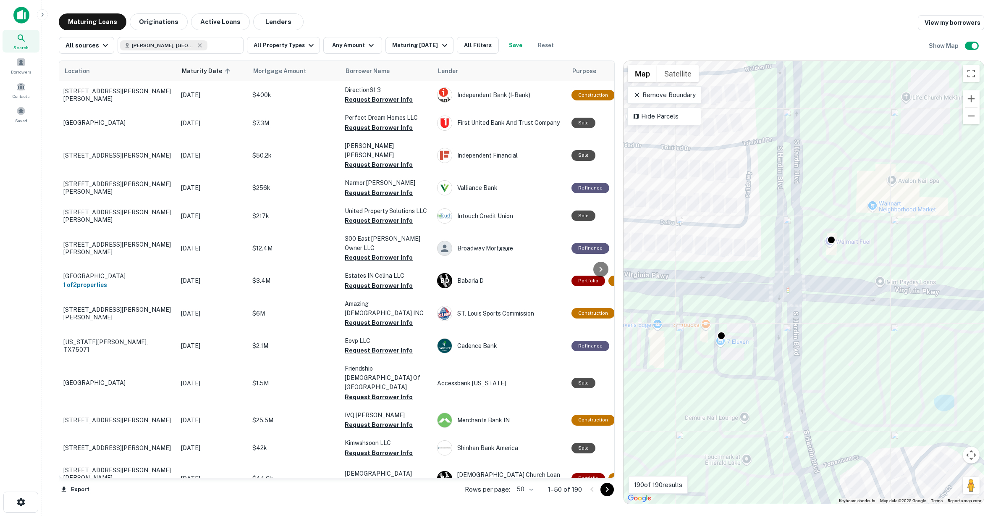
drag, startPoint x: 838, startPoint y: 258, endPoint x: 818, endPoint y: 266, distance: 21.3
click at [818, 266] on div "To activate drag with keyboard, press Alt + Enter. Once in keyboard drag state,…" at bounding box center [803, 282] width 360 height 442
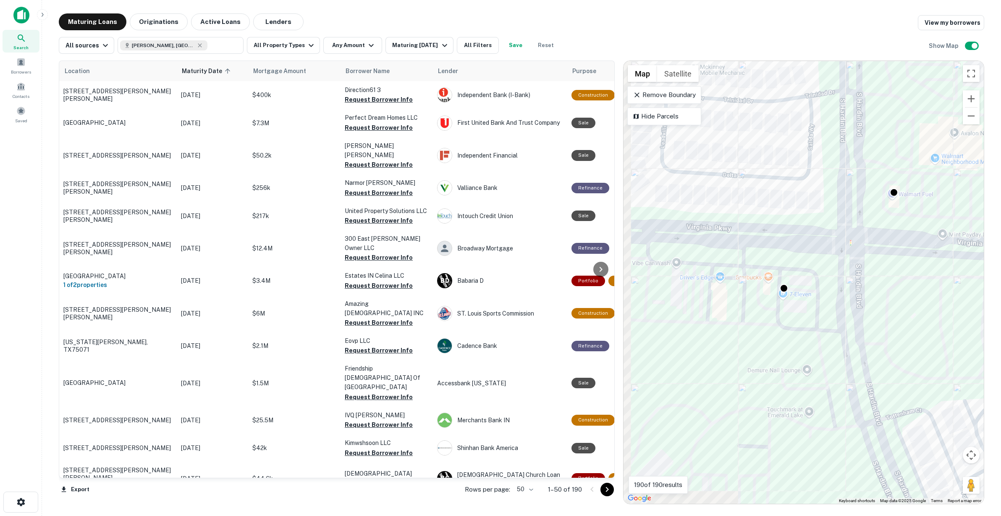
drag, startPoint x: 755, startPoint y: 335, endPoint x: 859, endPoint y: 267, distance: 124.1
click at [859, 267] on div "To activate drag with keyboard, press Alt + Enter. Once in keyboard drag state,…" at bounding box center [803, 282] width 360 height 442
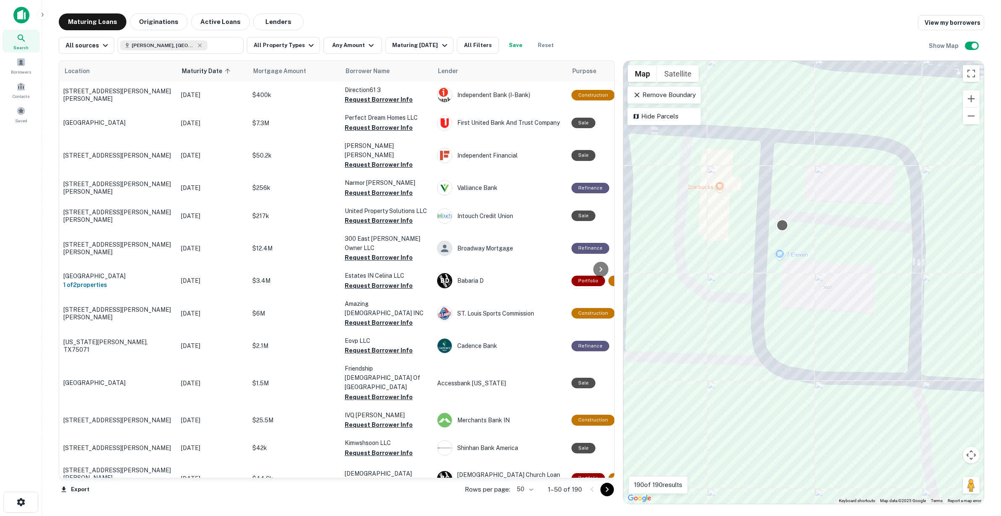
click at [782, 224] on div at bounding box center [782, 225] width 12 height 12
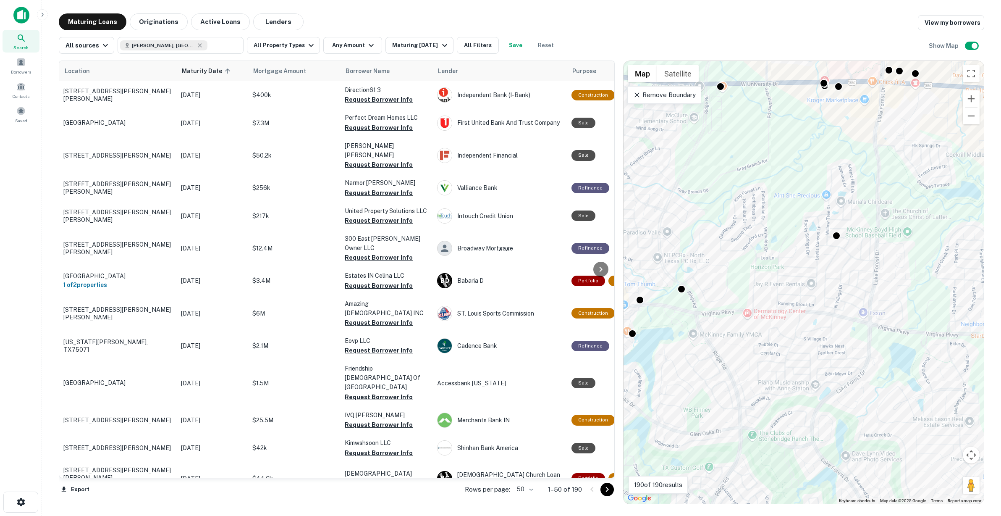
drag, startPoint x: 783, startPoint y: 352, endPoint x: 938, endPoint y: 361, distance: 155.6
click at [938, 361] on div "To activate drag with keyboard, press Alt + Enter. Once in keyboard drag state,…" at bounding box center [803, 282] width 360 height 442
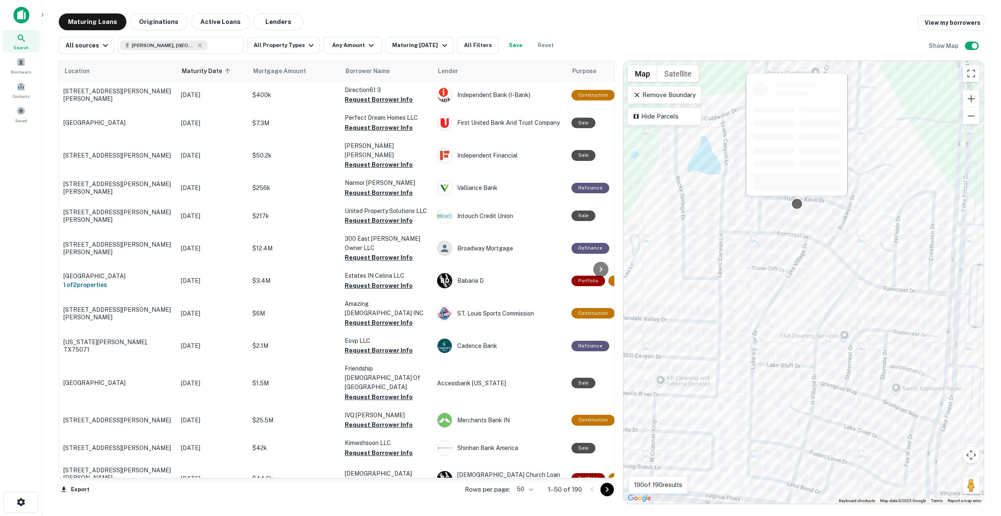
click at [794, 203] on div at bounding box center [797, 204] width 12 height 12
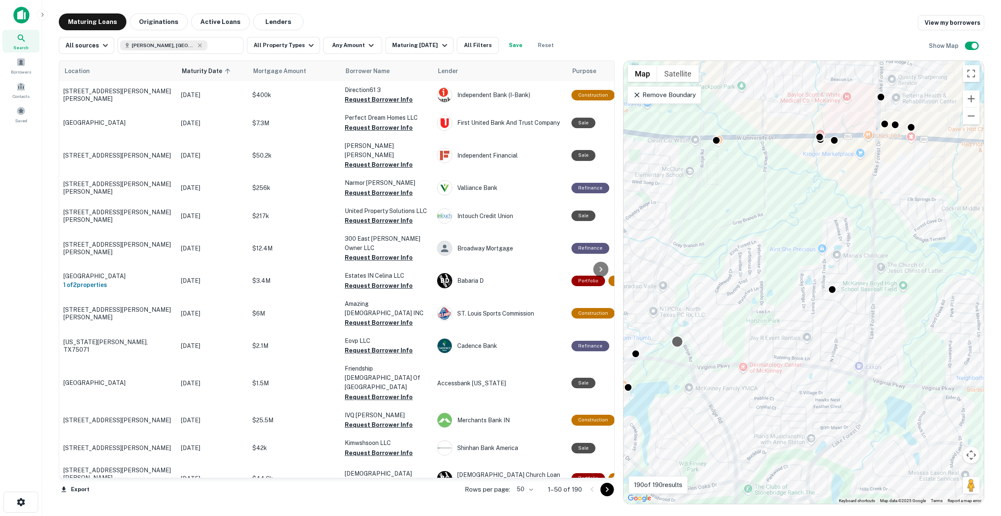
click at [675, 340] on div at bounding box center [677, 341] width 12 height 12
click at [295, 45] on button "All Property Types" at bounding box center [283, 45] width 73 height 17
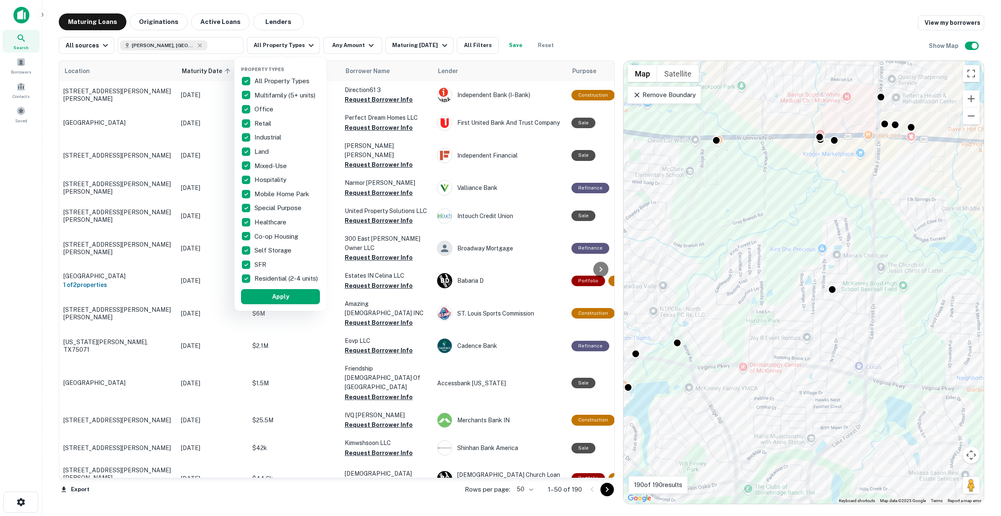
drag, startPoint x: 848, startPoint y: 213, endPoint x: 802, endPoint y: 234, distance: 50.0
click at [814, 272] on div at bounding box center [500, 258] width 1001 height 516
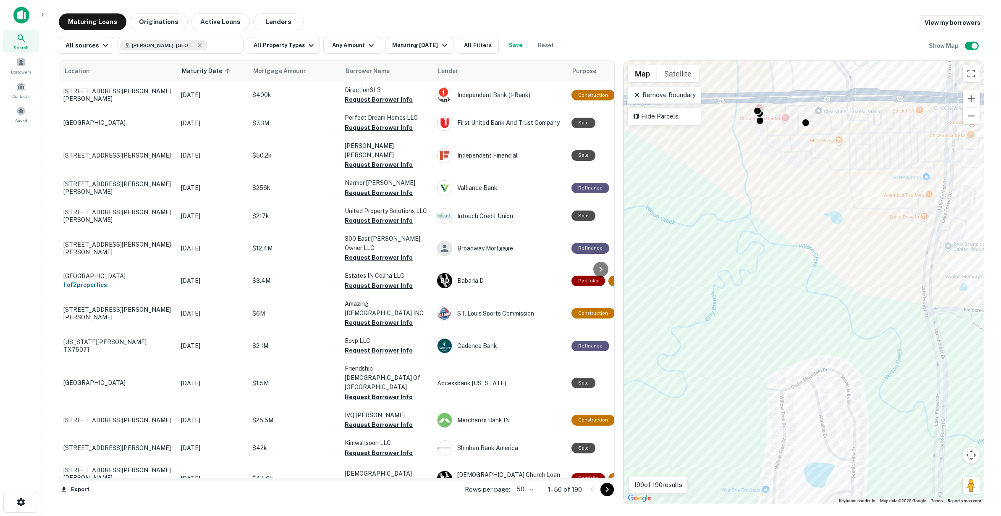
drag, startPoint x: 817, startPoint y: 173, endPoint x: 842, endPoint y: 256, distance: 86.9
click at [842, 256] on div "To activate drag with keyboard, press Alt + Enter. Once in keyboard drag state,…" at bounding box center [803, 282] width 360 height 442
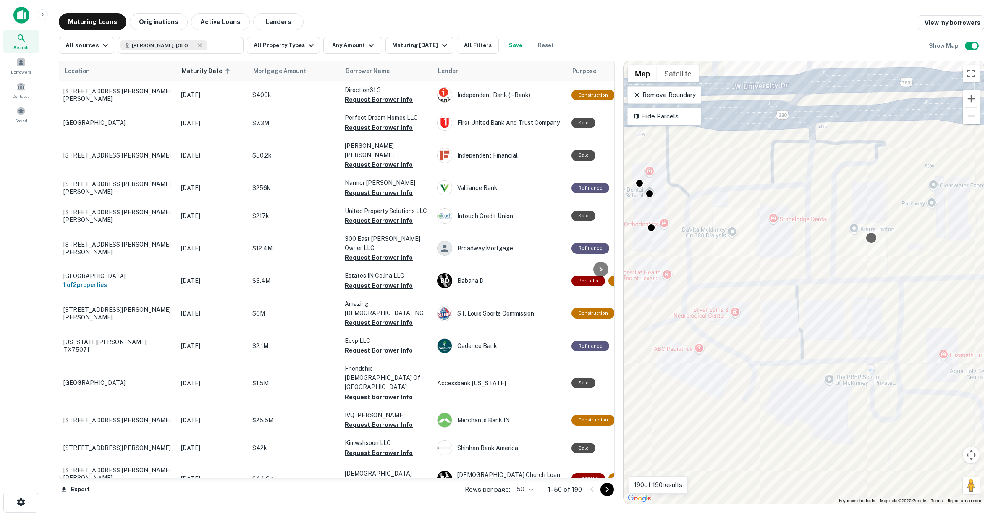
click at [867, 238] on div at bounding box center [871, 238] width 12 height 12
